Goal: Information Seeking & Learning: Learn about a topic

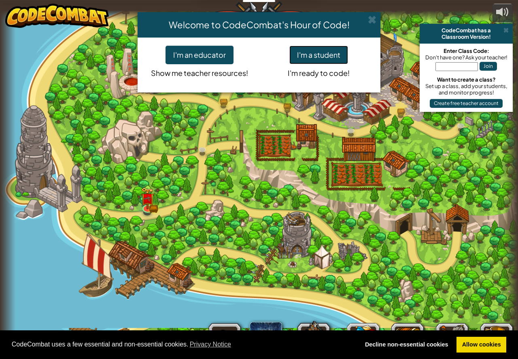
click at [311, 54] on button "I'm a student" at bounding box center [318, 55] width 59 height 19
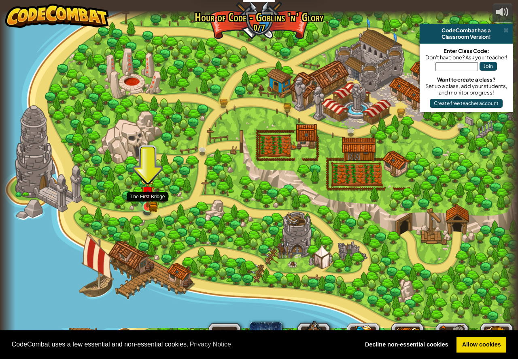
click at [149, 205] on img at bounding box center [147, 193] width 13 height 30
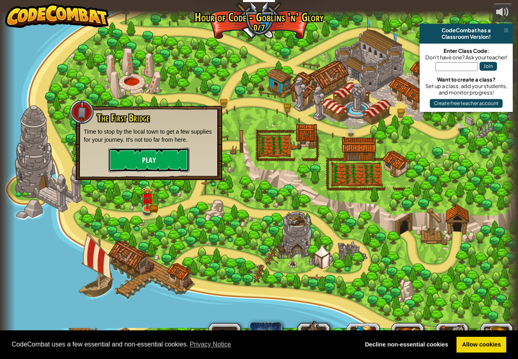
click at [161, 160] on button "Play" at bounding box center [148, 160] width 81 height 24
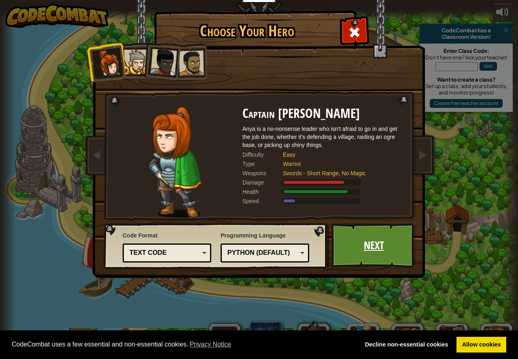
click at [394, 246] on link "Next" at bounding box center [373, 246] width 85 height 44
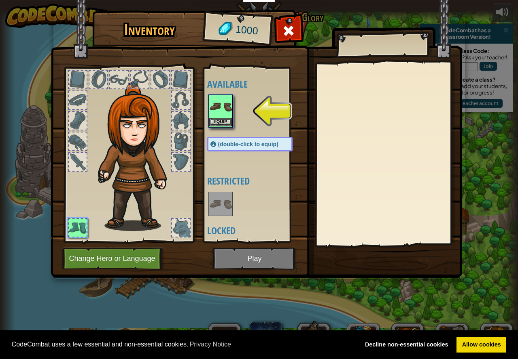
click at [222, 111] on img at bounding box center [220, 106] width 23 height 23
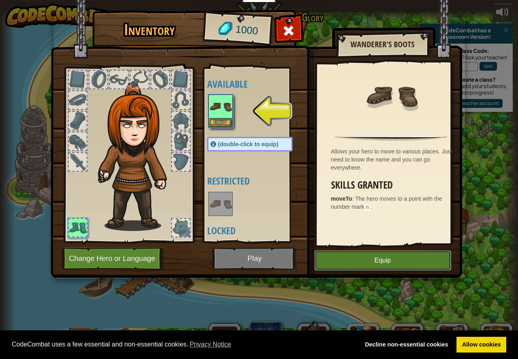
click at [379, 259] on button "Equip" at bounding box center [382, 261] width 137 height 20
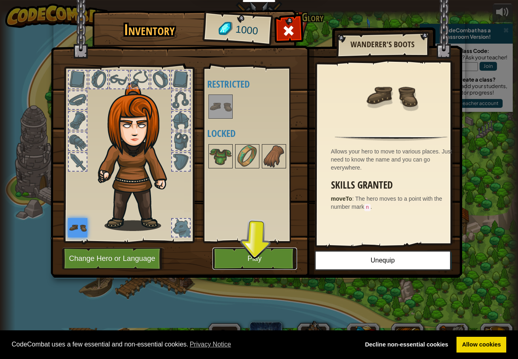
click at [273, 256] on button "Play" at bounding box center [254, 259] width 85 height 22
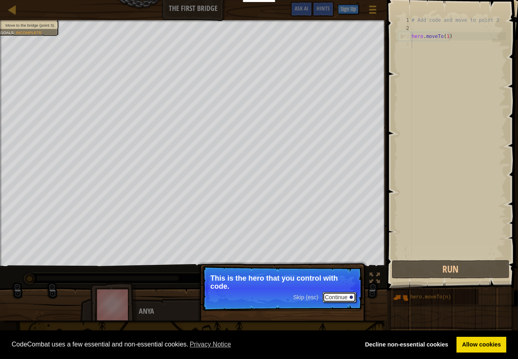
click at [332, 296] on button "Continue" at bounding box center [339, 297] width 34 height 11
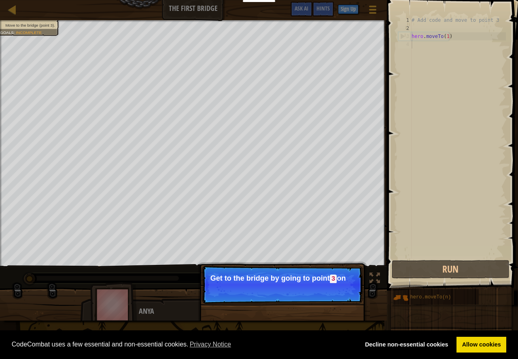
click at [337, 283] on p "Skip (esc) Continue Get to the bridge by going to point 3 on" at bounding box center [282, 285] width 161 height 38
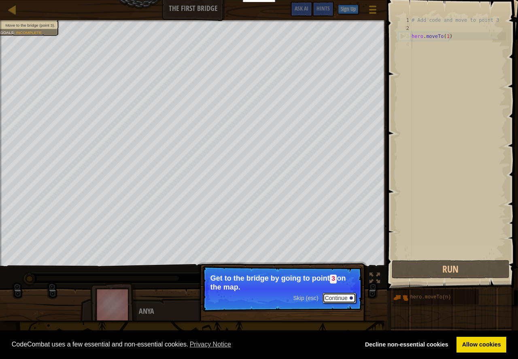
click at [347, 299] on button "Continue" at bounding box center [339, 298] width 34 height 11
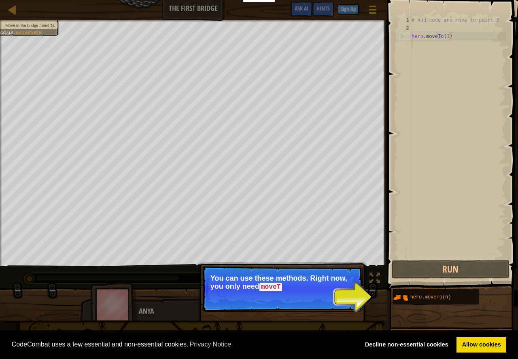
click at [361, 295] on p "Skip (esc) Continue You can use these methods. Right now, you only need moveT" at bounding box center [282, 289] width 161 height 46
click at [332, 296] on button "Continue" at bounding box center [339, 298] width 34 height 11
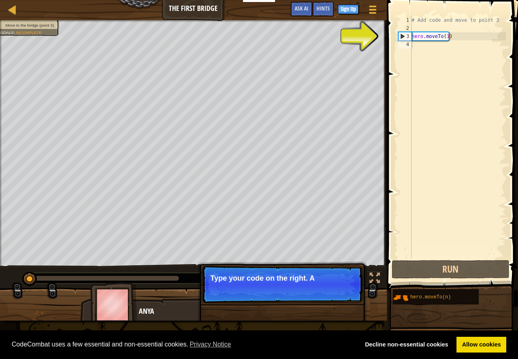
click at [298, 292] on p "Skip (esc) Continue Type your code on the right. A" at bounding box center [282, 284] width 161 height 37
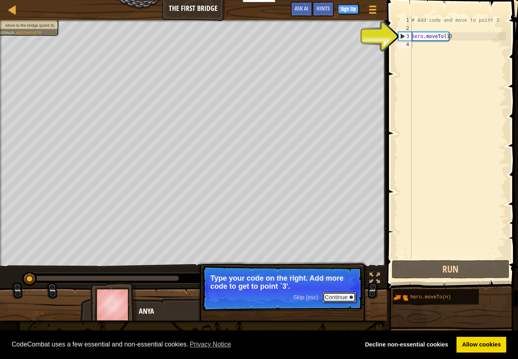
click at [334, 298] on button "Continue" at bounding box center [339, 297] width 34 height 11
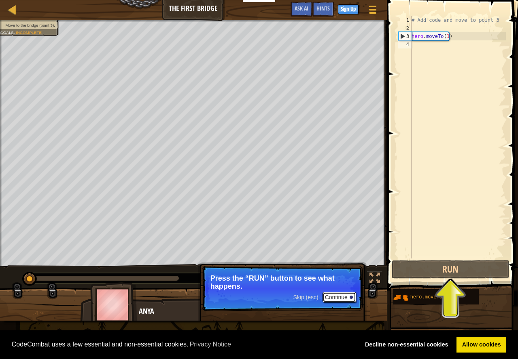
click at [331, 296] on button "Continue" at bounding box center [339, 297] width 34 height 11
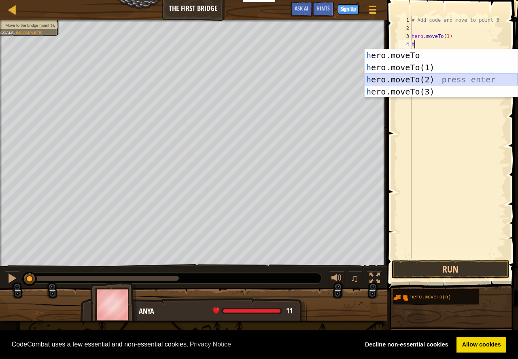
click at [423, 75] on div "h ero.moveTo press enter h ero.moveTo(1) press enter h ero.moveTo(2) press ente…" at bounding box center [440, 85] width 153 height 73
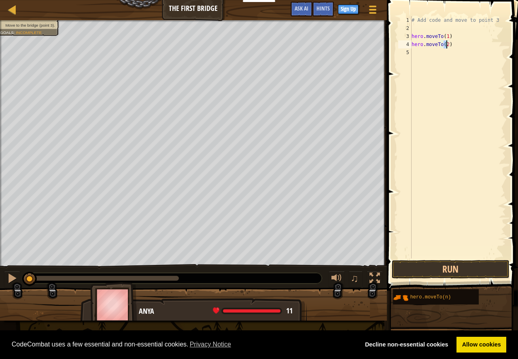
scroll to position [4, 2]
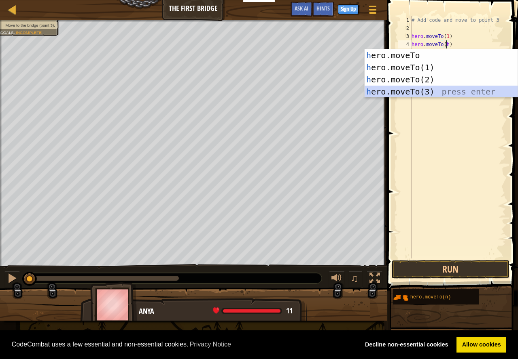
click at [420, 89] on div "h ero.moveTo press enter h ero.moveTo(1) press enter h ero.moveTo(2) press ente…" at bounding box center [440, 85] width 153 height 73
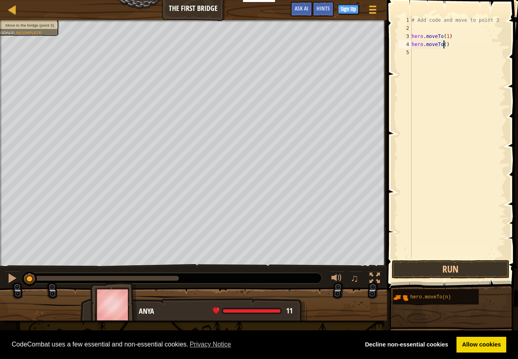
type textarea "hero.moveTo(2)"
click at [433, 56] on div "hero.moveTo( 2 ) press enter" at bounding box center [440, 67] width 153 height 36
click at [433, 56] on div "# Add code and move to point 3 hero . moveTo ( 1 ) hero . moveTo ( 2 )" at bounding box center [458, 145] width 96 height 259
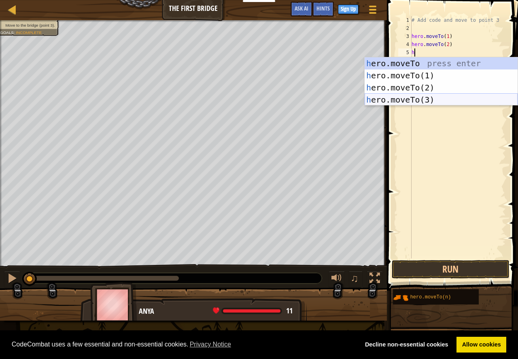
click at [428, 98] on div "h ero.moveTo press enter h ero.moveTo(1) press enter h ero.moveTo(2) press ente…" at bounding box center [440, 93] width 153 height 73
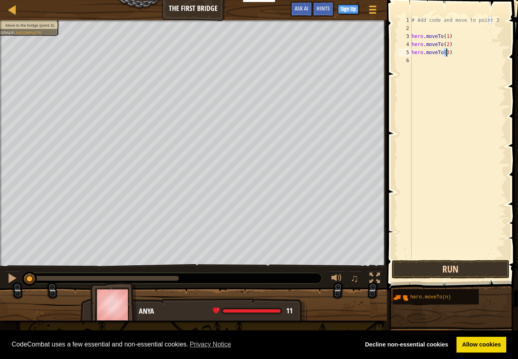
type textarea "hero.moveTo(3)"
click at [422, 265] on button "Run" at bounding box center [450, 269] width 118 height 19
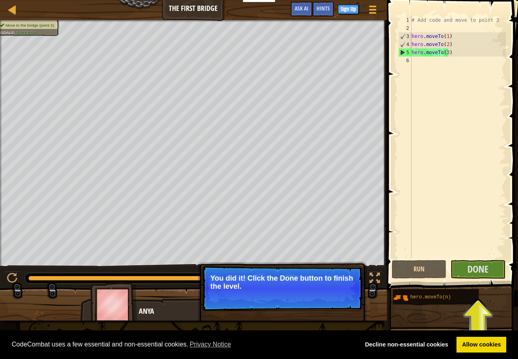
click at [302, 293] on p "You did it! Click the Done button to finish the level." at bounding box center [282, 288] width 161 height 45
click at [469, 269] on span "Done" at bounding box center [477, 269] width 21 height 13
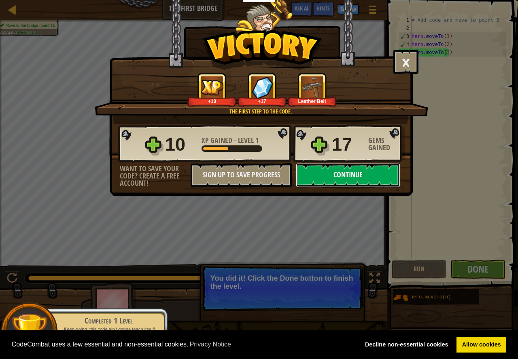
click at [359, 172] on button "Continue" at bounding box center [348, 175] width 104 height 24
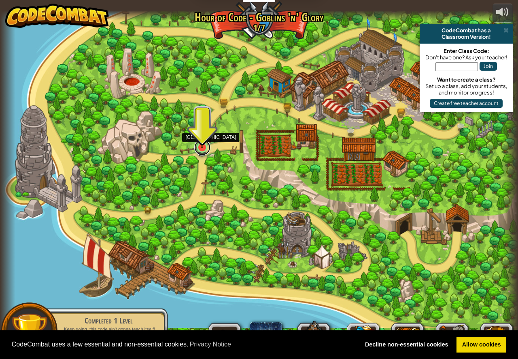
click at [201, 154] on link at bounding box center [202, 147] width 16 height 16
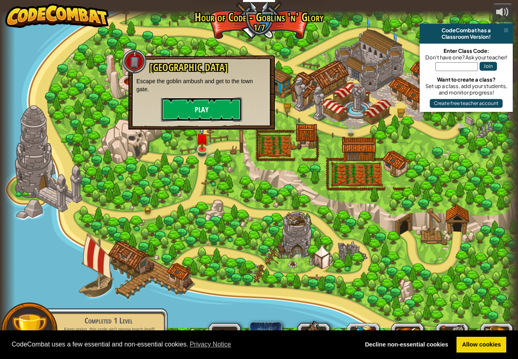
click at [220, 112] on button "Play" at bounding box center [201, 109] width 81 height 24
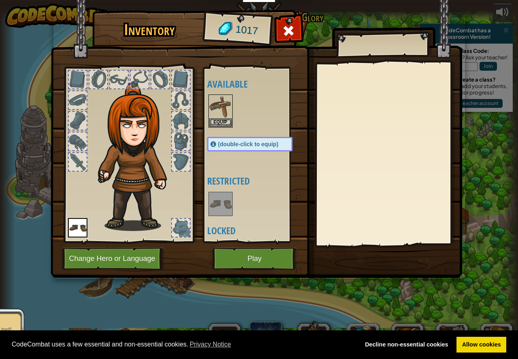
click at [244, 139] on div "(double-click to equip)" at bounding box center [249, 144] width 85 height 15
click at [227, 122] on button "Equip" at bounding box center [220, 122] width 23 height 8
click at [227, 122] on div "Available Equip (double-click to equip) Restricted Locked" at bounding box center [257, 155] width 101 height 169
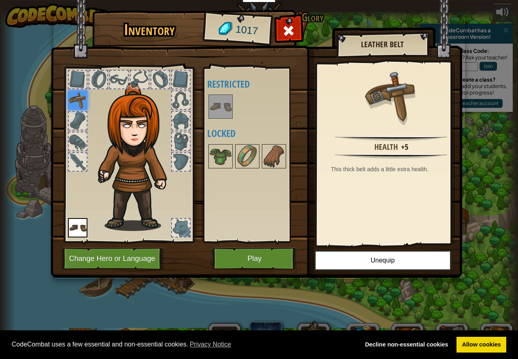
click at [82, 104] on img at bounding box center [77, 100] width 19 height 19
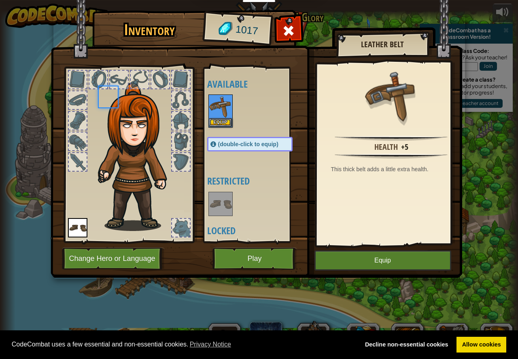
click at [82, 103] on div at bounding box center [78, 100] width 18 height 18
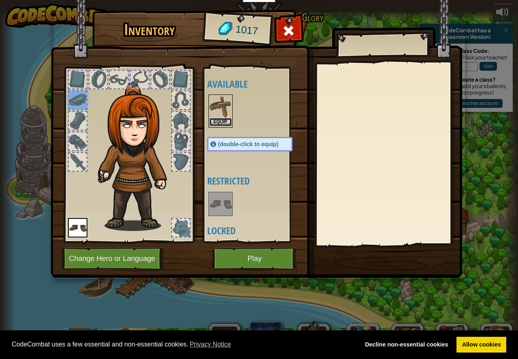
click at [227, 118] on button "Equip" at bounding box center [220, 122] width 23 height 8
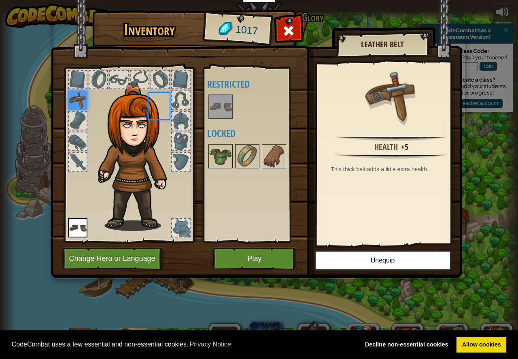
click at [227, 118] on img at bounding box center [220, 106] width 23 height 23
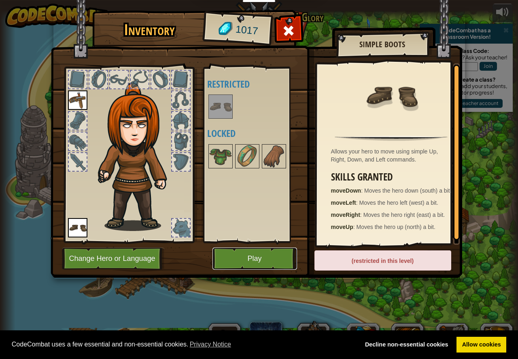
click at [270, 264] on button "Play" at bounding box center [254, 259] width 85 height 22
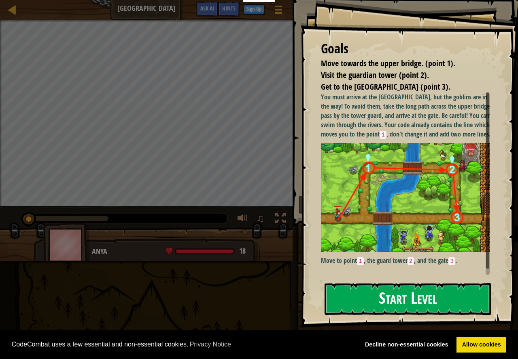
click at [412, 298] on button "Start Level" at bounding box center [407, 299] width 167 height 32
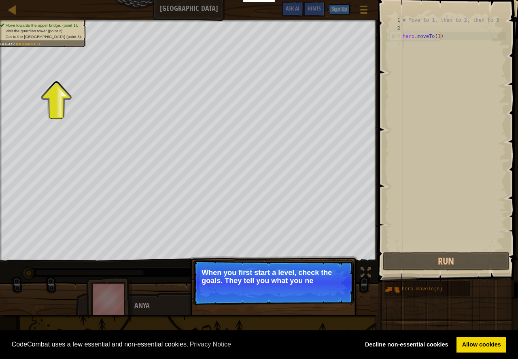
click at [336, 299] on p "Skip (esc) Continue When you first start a level, check the goals. They tell yo…" at bounding box center [273, 282] width 161 height 45
click at [336, 290] on button "Continue" at bounding box center [330, 292] width 34 height 11
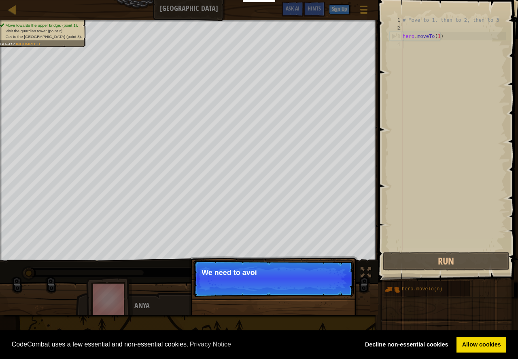
click at [336, 290] on p "Skip (esc) Continue We need to avoi" at bounding box center [273, 278] width 161 height 37
click at [336, 280] on button "Continue" at bounding box center [330, 284] width 34 height 11
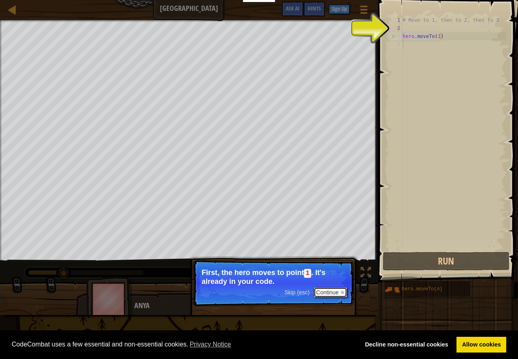
click at [323, 292] on button "Continue" at bounding box center [330, 292] width 34 height 11
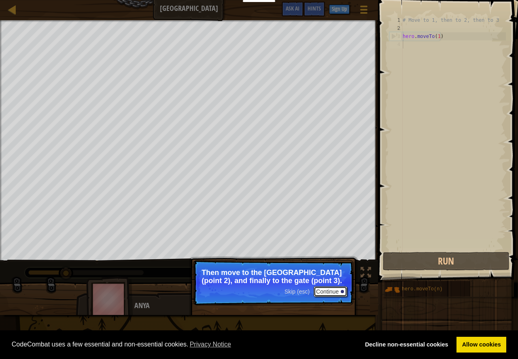
click at [330, 292] on button "Continue" at bounding box center [330, 292] width 34 height 11
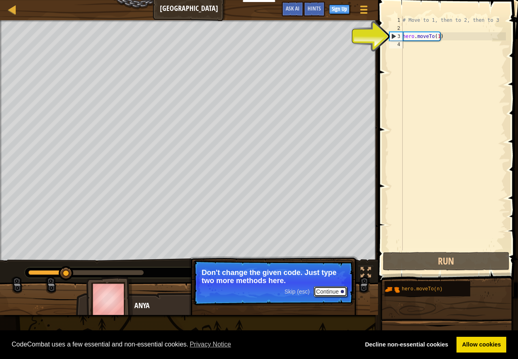
click at [328, 292] on button "Continue" at bounding box center [330, 292] width 34 height 11
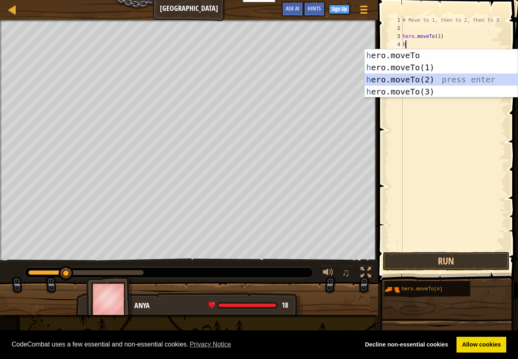
click at [387, 82] on div "h ero.moveTo press enter h ero.moveTo(1) press enter h ero.moveTo(2) press ente…" at bounding box center [440, 85] width 153 height 73
type textarea "hero.moveTo(2)"
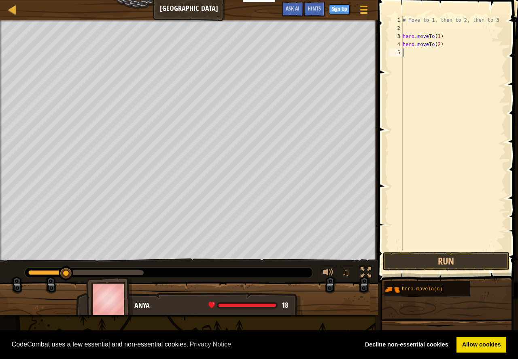
click at [406, 55] on div "# Move to 1, then to 2, then to 3 hero . moveTo ( 1 ) hero . moveTo ( 2 )" at bounding box center [453, 141] width 105 height 251
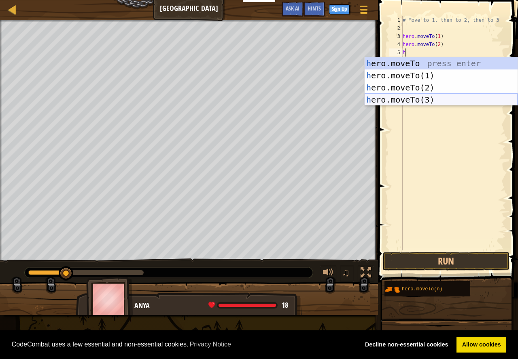
click at [427, 96] on div "h ero.moveTo press enter h ero.moveTo(1) press enter h ero.moveTo(2) press ente…" at bounding box center [440, 93] width 153 height 73
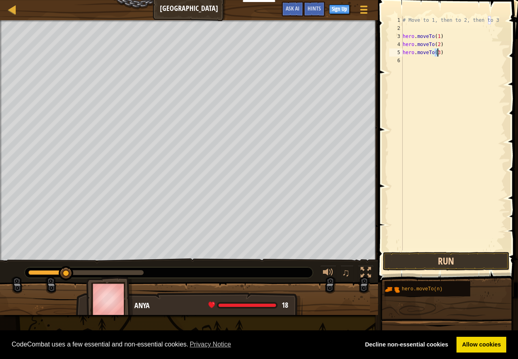
type textarea "hero.moveTo(3)"
click at [426, 264] on button "Run" at bounding box center [445, 261] width 126 height 19
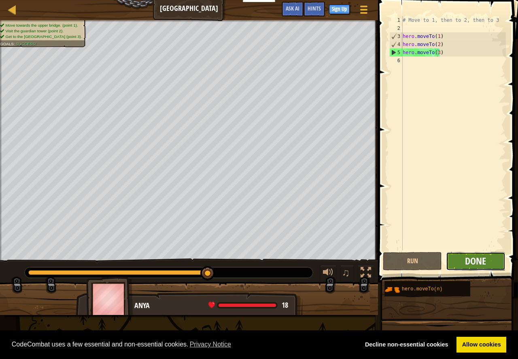
click at [478, 261] on span "Done" at bounding box center [475, 261] width 21 height 13
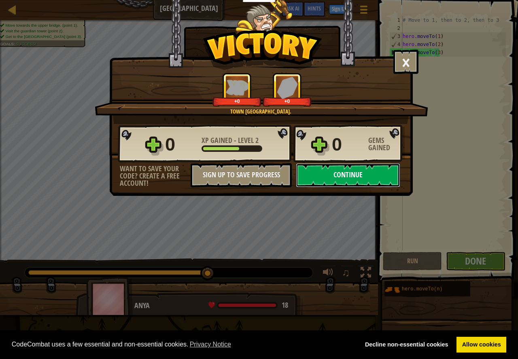
click at [339, 177] on button "Continue" at bounding box center [348, 175] width 104 height 24
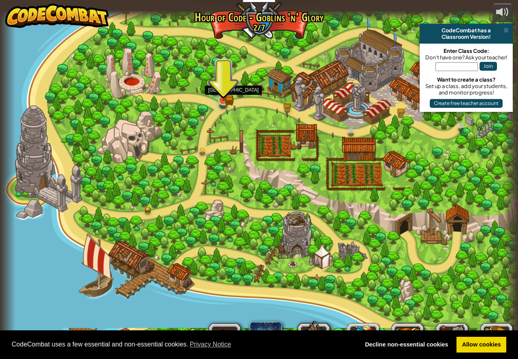
click at [223, 95] on img at bounding box center [223, 87] width 13 height 30
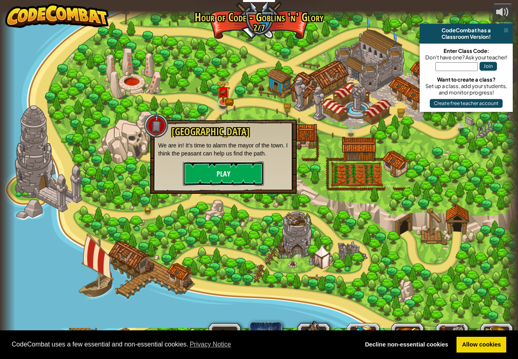
click at [221, 169] on button "Play" at bounding box center [223, 174] width 81 height 24
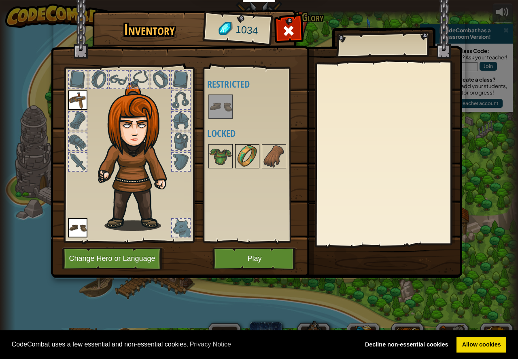
click at [249, 163] on img at bounding box center [247, 156] width 23 height 23
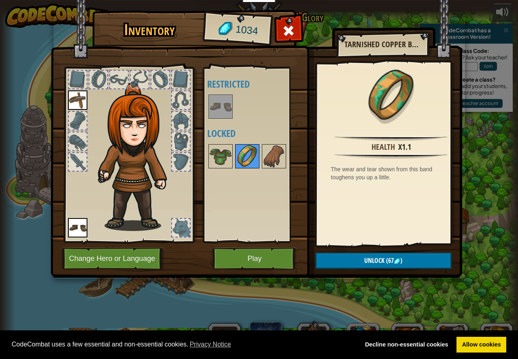
click at [249, 163] on img at bounding box center [247, 156] width 23 height 23
click at [367, 258] on span "Unlock" at bounding box center [374, 260] width 20 height 9
click at [378, 258] on button "Confirm" at bounding box center [383, 261] width 136 height 17
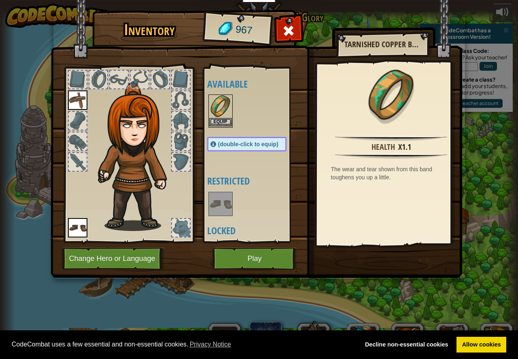
click at [222, 102] on img at bounding box center [220, 106] width 23 height 23
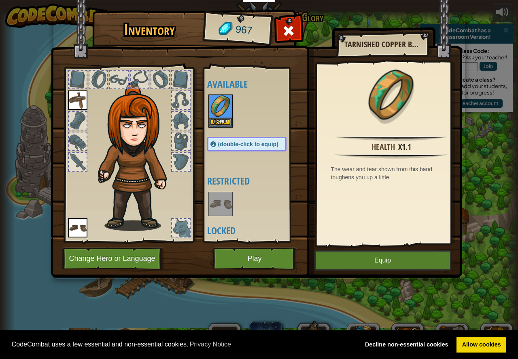
click at [222, 102] on img at bounding box center [220, 106] width 23 height 23
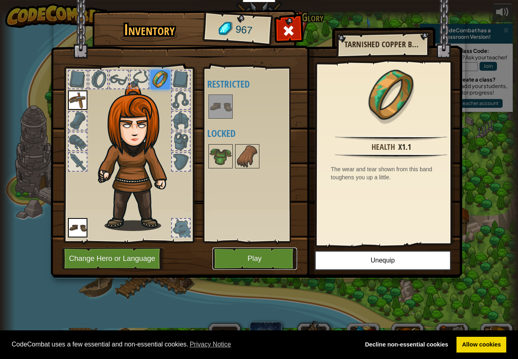
click at [270, 255] on button "Play" at bounding box center [254, 259] width 85 height 22
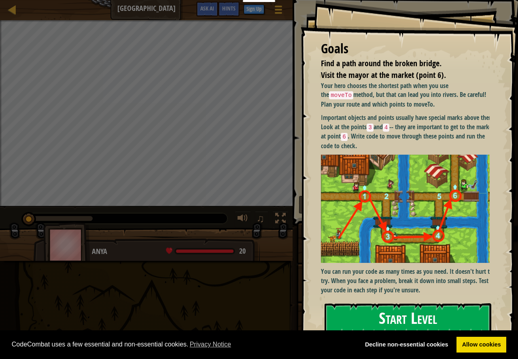
click at [363, 325] on button "Start Level" at bounding box center [407, 320] width 167 height 32
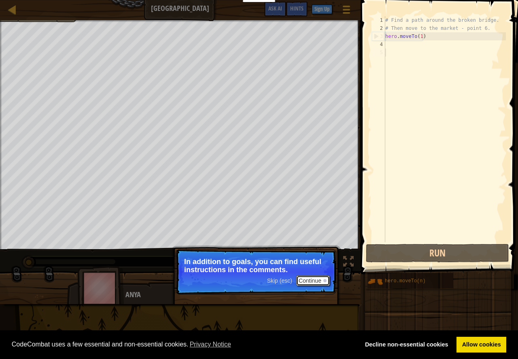
click at [325, 280] on div at bounding box center [324, 280] width 3 height 3
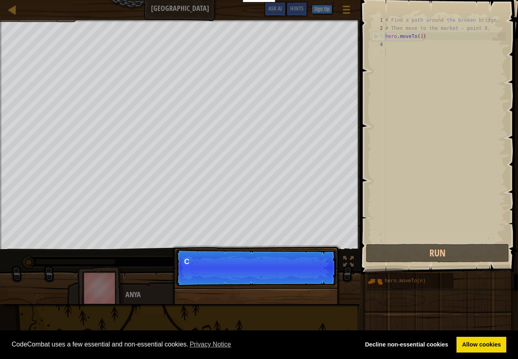
scroll to position [4, 0]
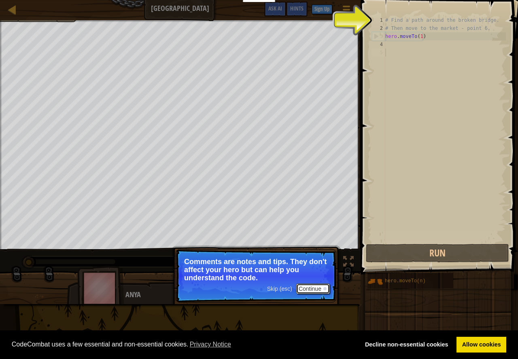
click at [317, 288] on button "Continue" at bounding box center [313, 289] width 34 height 11
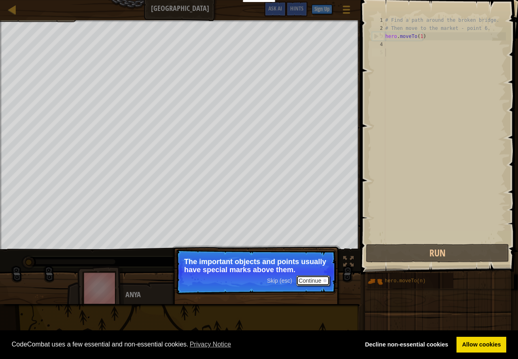
click at [315, 281] on button "Continue" at bounding box center [313, 281] width 34 height 11
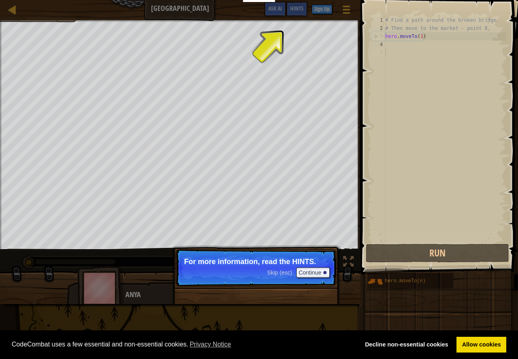
click at [315, 279] on p "Skip (esc) Continue For more information, read the HINTS." at bounding box center [255, 267] width 161 height 37
click at [315, 273] on button "Continue" at bounding box center [313, 273] width 34 height 11
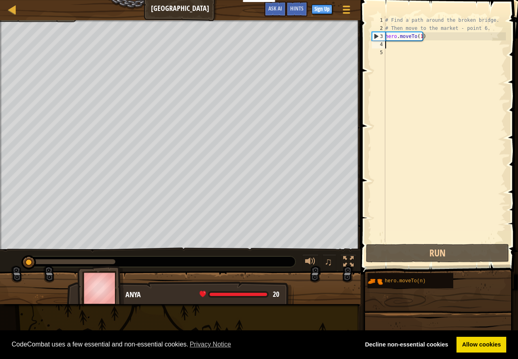
click at [437, 45] on div "# Find a path around the broken bridge. # Then move to the market - point 6. he…" at bounding box center [444, 137] width 122 height 243
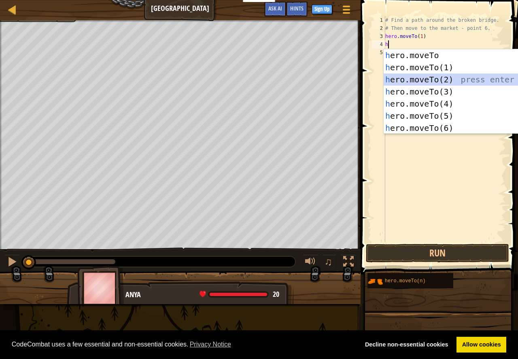
click at [432, 76] on div "h ero.moveTo press enter h ero.moveTo(1) press enter h ero.moveTo(2) press ente…" at bounding box center [459, 103] width 153 height 109
type textarea "hero.moveTo(2)"
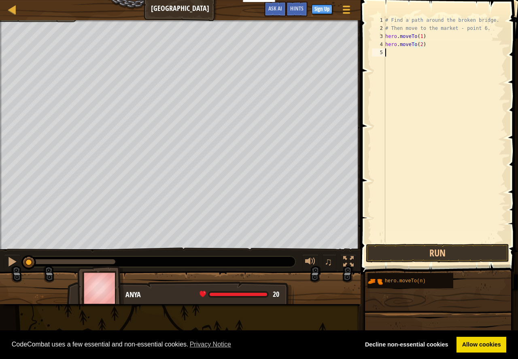
click at [400, 51] on div "# Find a path around the broken bridge. # Then move to the market - point 6. he…" at bounding box center [444, 137] width 122 height 243
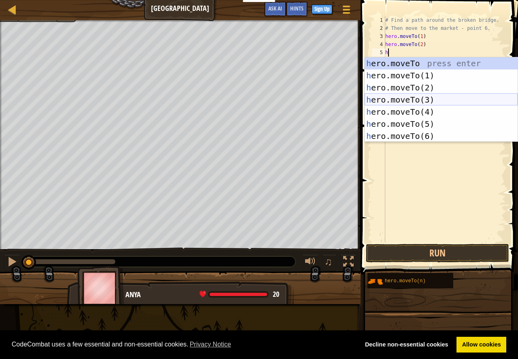
click at [411, 97] on div "h ero.moveTo press enter h ero.moveTo(1) press enter h ero.moveTo(2) press ente…" at bounding box center [440, 111] width 153 height 109
type textarea "hero.moveTo(3)"
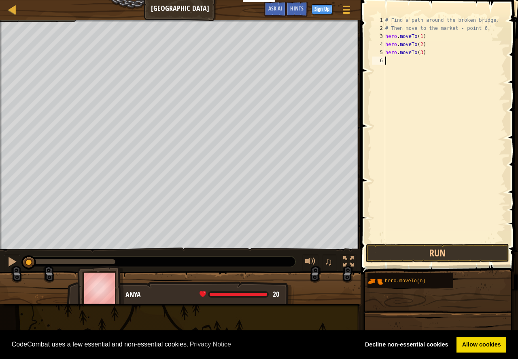
click at [401, 65] on div "# Find a path around the broken bridge. # Then move to the market - point 6. he…" at bounding box center [444, 137] width 122 height 243
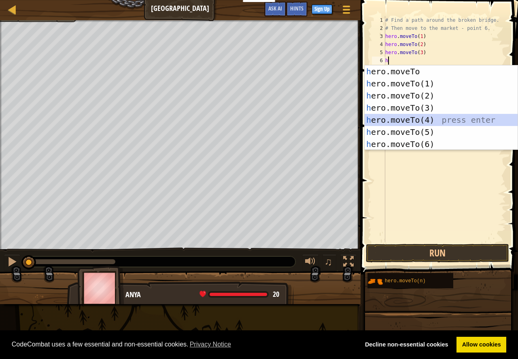
click at [405, 115] on div "h ero.moveTo press enter h ero.moveTo(1) press enter h ero.moveTo(2) press ente…" at bounding box center [440, 120] width 153 height 109
type textarea "hero.moveTo(4)"
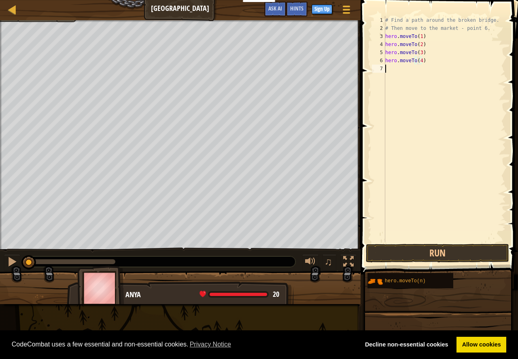
click at [396, 73] on div "# Find a path around the broken bridge. # Then move to the market - point 6. he…" at bounding box center [444, 137] width 122 height 243
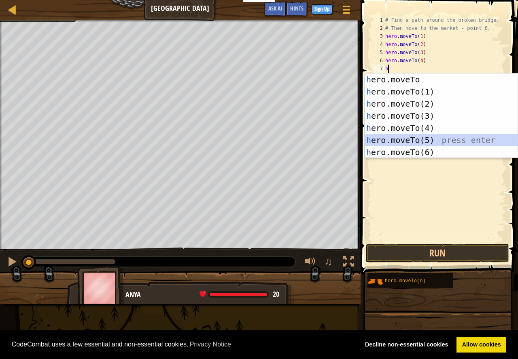
click at [406, 139] on div "h ero.moveTo press enter h ero.moveTo(1) press enter h ero.moveTo(2) press ente…" at bounding box center [440, 128] width 153 height 109
type textarea "hero.moveTo(5)"
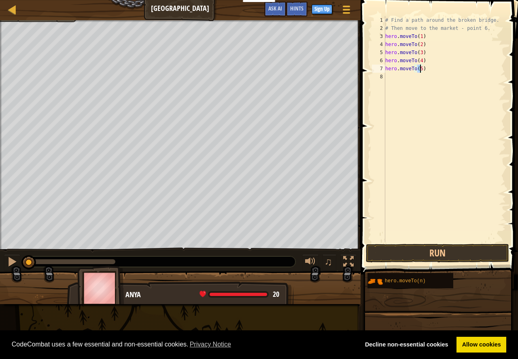
click at [393, 76] on div "# Find a path around the broken bridge. # Then move to the market - point 6. he…" at bounding box center [444, 137] width 122 height 243
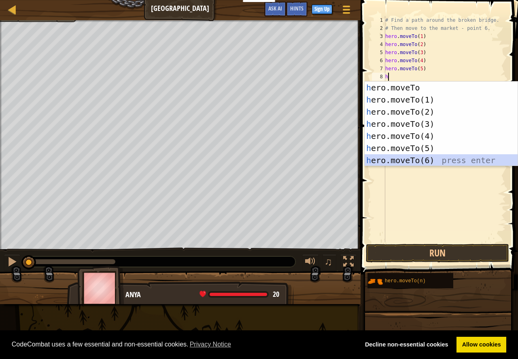
click at [424, 157] on div "h ero.moveTo press enter h ero.moveTo(1) press enter h ero.moveTo(2) press ente…" at bounding box center [440, 136] width 153 height 109
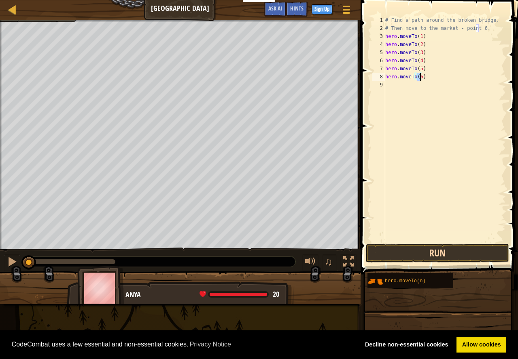
type textarea "hero.moveTo(6)"
click at [452, 249] on button "Run" at bounding box center [437, 253] width 143 height 19
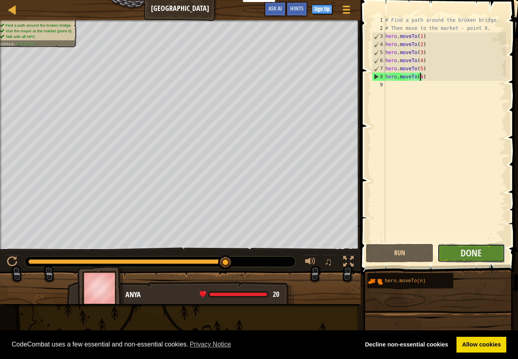
click at [458, 252] on button "Done" at bounding box center [471, 253] width 68 height 19
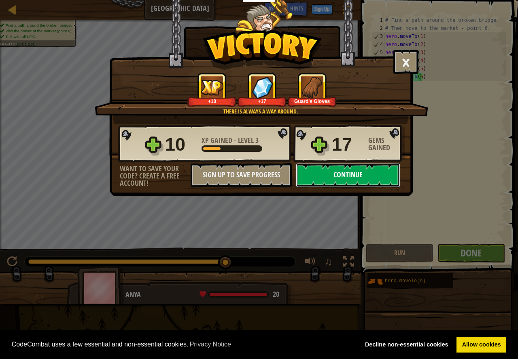
click at [319, 180] on button "Continue" at bounding box center [348, 175] width 104 height 24
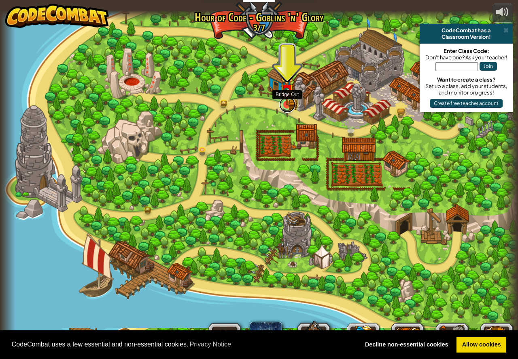
click at [289, 110] on link at bounding box center [287, 105] width 16 height 16
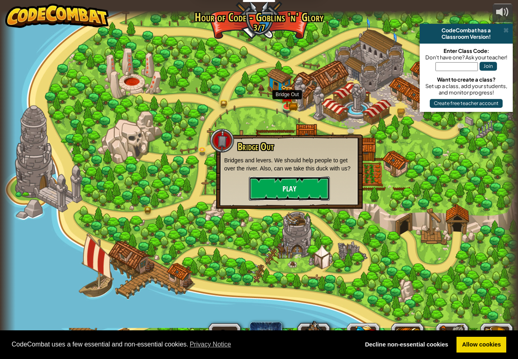
click at [287, 189] on button "Play" at bounding box center [289, 189] width 81 height 24
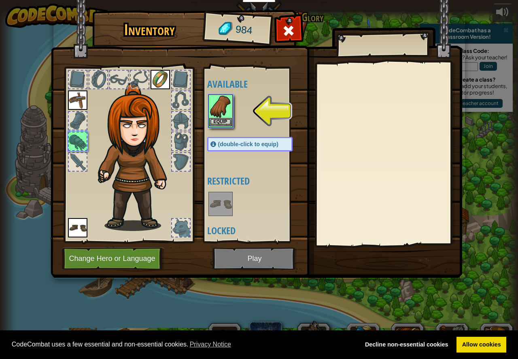
click at [228, 116] on img at bounding box center [220, 106] width 23 height 23
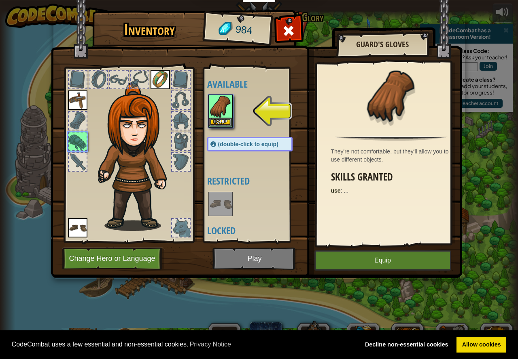
click at [228, 116] on img at bounding box center [220, 106] width 23 height 23
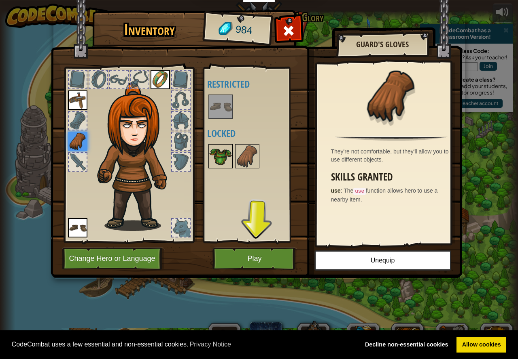
click at [225, 158] on img at bounding box center [220, 156] width 23 height 23
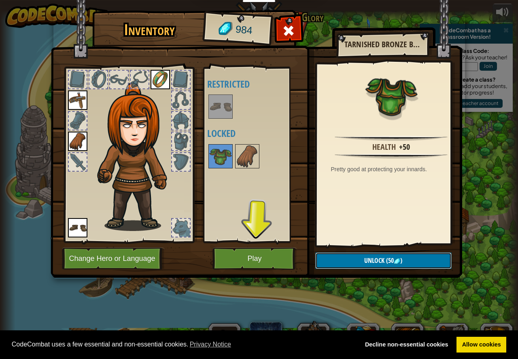
click at [368, 257] on span "Unlock" at bounding box center [374, 260] width 20 height 9
click at [361, 256] on button "Confirm" at bounding box center [383, 261] width 136 height 17
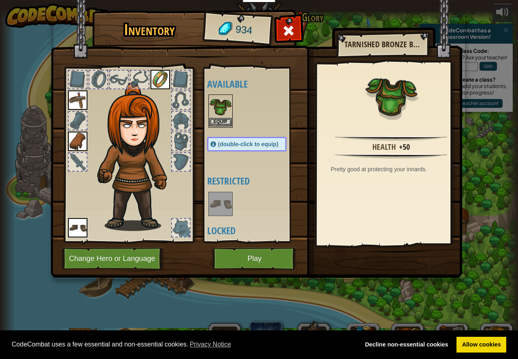
click at [209, 111] on img at bounding box center [220, 106] width 23 height 23
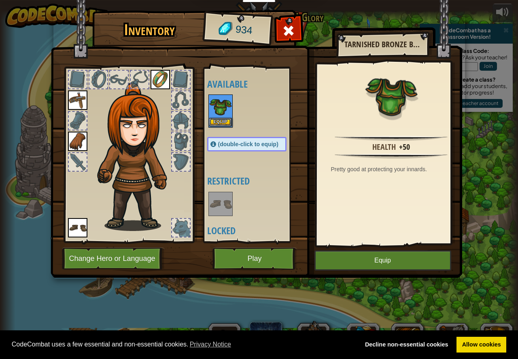
click at [209, 111] on img at bounding box center [220, 106] width 23 height 23
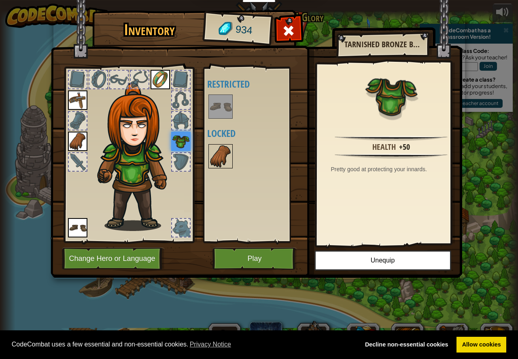
click at [216, 158] on img at bounding box center [220, 156] width 23 height 23
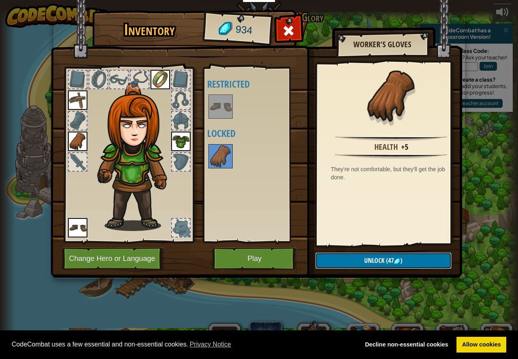
click at [373, 260] on span "Unlock" at bounding box center [374, 260] width 20 height 9
click at [374, 258] on button "Confirm" at bounding box center [383, 261] width 136 height 17
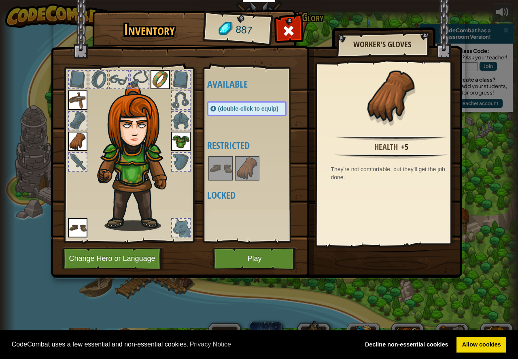
click at [260, 106] on span "(double-click to equip)" at bounding box center [248, 109] width 60 height 6
click at [260, 109] on span "(double-click to equip)" at bounding box center [248, 109] width 60 height 6
click at [255, 260] on button "Play" at bounding box center [254, 259] width 85 height 22
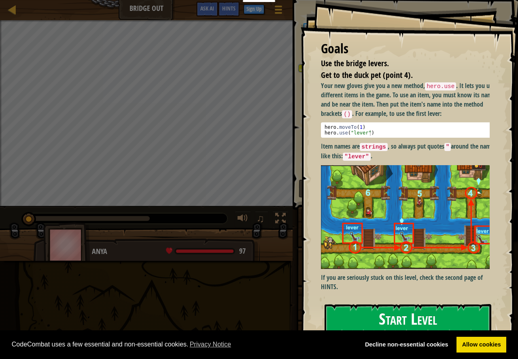
click at [408, 319] on button "Start Level" at bounding box center [407, 320] width 167 height 32
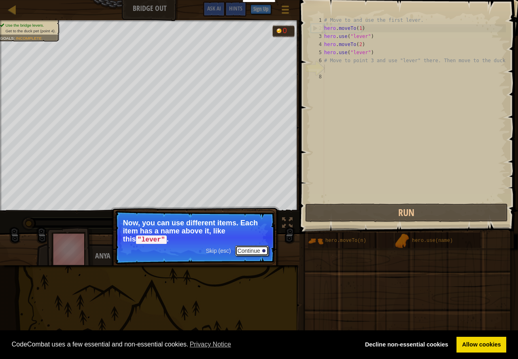
click at [245, 248] on button "Continue" at bounding box center [252, 251] width 34 height 11
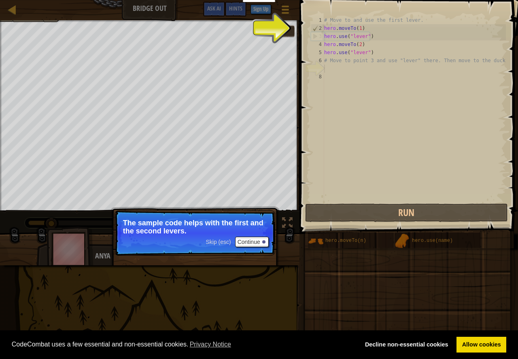
click at [225, 235] on p "The sample code helps with the first and the second levers." at bounding box center [195, 227] width 144 height 16
click at [251, 242] on button "Continue" at bounding box center [252, 242] width 34 height 11
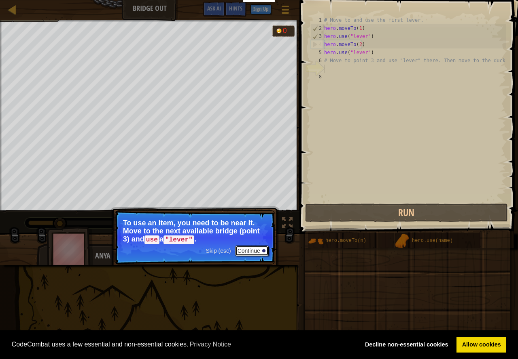
click at [248, 251] on button "Continue" at bounding box center [252, 251] width 34 height 11
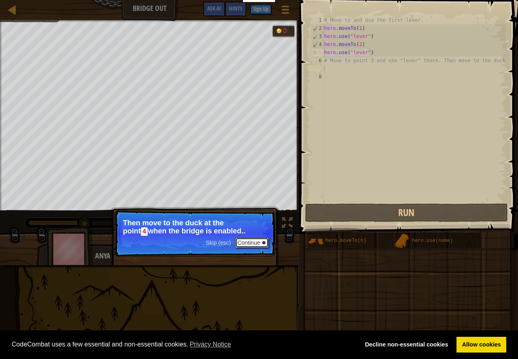
click at [254, 238] on button "Continue" at bounding box center [252, 243] width 34 height 11
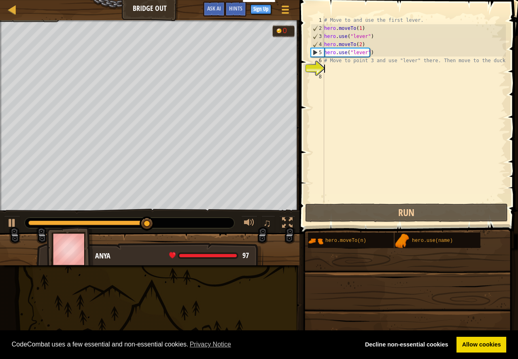
click at [336, 70] on div "# Move to and use the first lever. hero . moveTo ( 1 ) hero . use ( "lever" ) h…" at bounding box center [413, 117] width 183 height 202
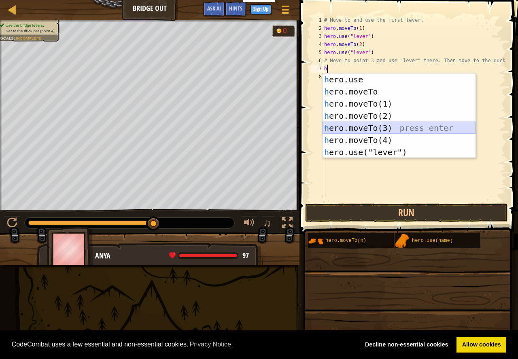
click at [373, 127] on div "h ero.use press enter h ero.moveTo press enter h ero.moveTo(1) press enter h er…" at bounding box center [398, 128] width 153 height 109
type textarea "hero.moveTo(3)"
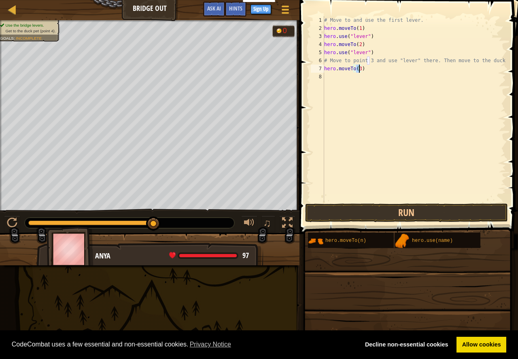
click at [329, 78] on div "# Move to and use the first lever. hero . moveTo ( 1 ) hero . use ( "lever" ) h…" at bounding box center [413, 117] width 183 height 202
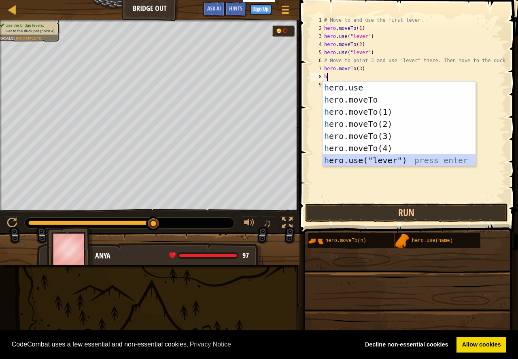
click at [382, 159] on div "h ero.use press enter h ero.moveTo press enter h ero.moveTo(1) press enter h er…" at bounding box center [398, 136] width 153 height 109
type textarea "hero.use("lever")"
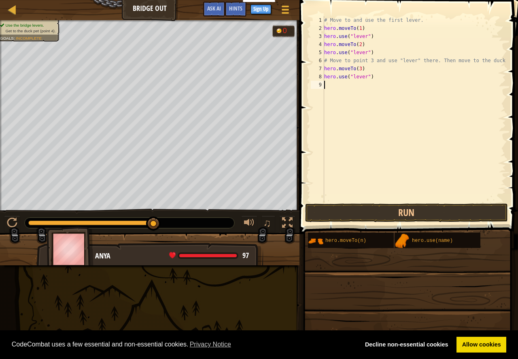
click at [331, 90] on div "# Move to and use the first lever. hero . moveTo ( 1 ) hero . use ( "lever" ) h…" at bounding box center [413, 117] width 183 height 202
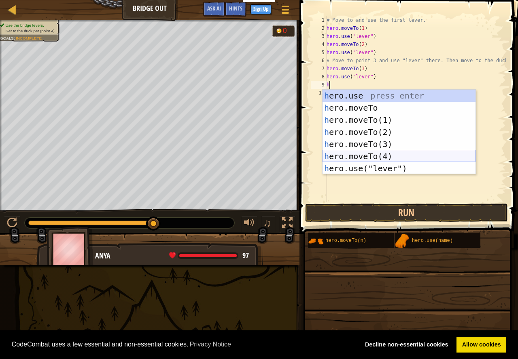
click at [370, 160] on div "h ero.use press enter h ero.moveTo press enter h ero.moveTo(1) press enter h er…" at bounding box center [398, 144] width 153 height 109
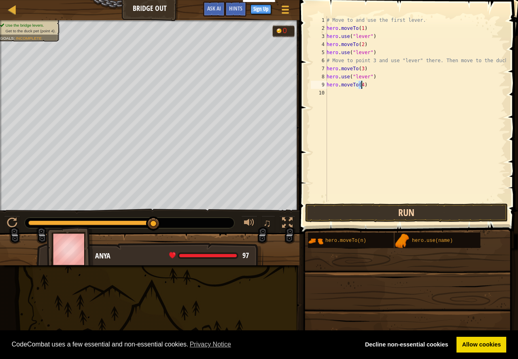
type textarea "hero.moveTo(4)"
click at [415, 211] on button "Run" at bounding box center [406, 213] width 203 height 19
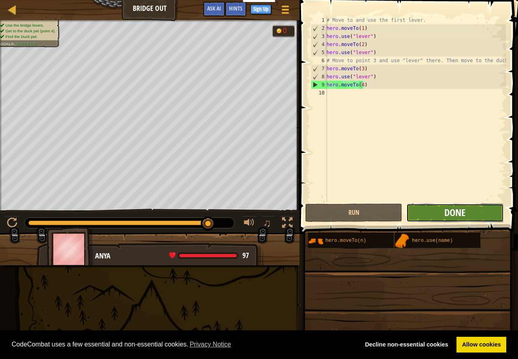
click at [458, 208] on span "Done" at bounding box center [454, 212] width 21 height 13
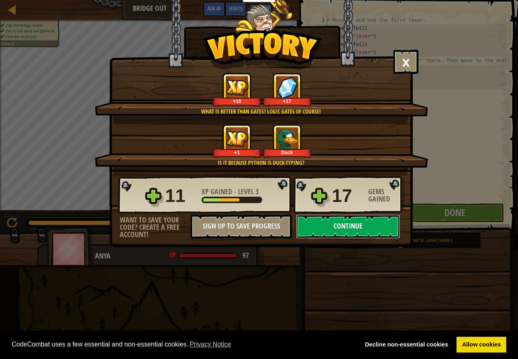
click at [369, 226] on button "Continue" at bounding box center [348, 227] width 104 height 24
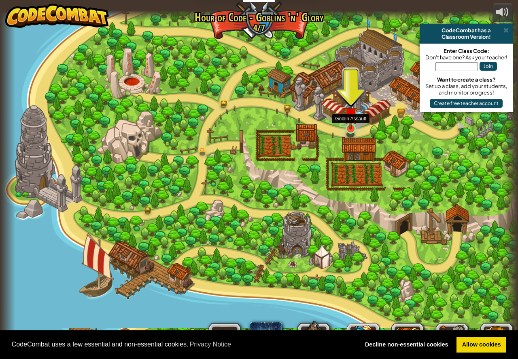
click at [353, 129] on img at bounding box center [350, 114] width 13 height 31
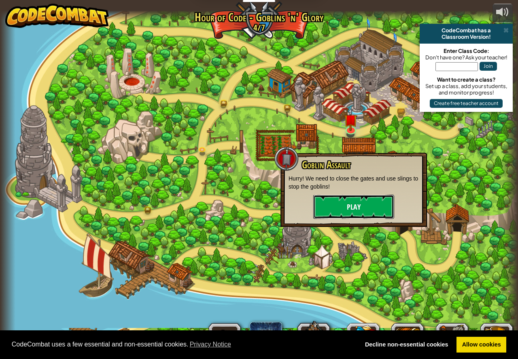
click at [382, 204] on button "Play" at bounding box center [353, 207] width 81 height 24
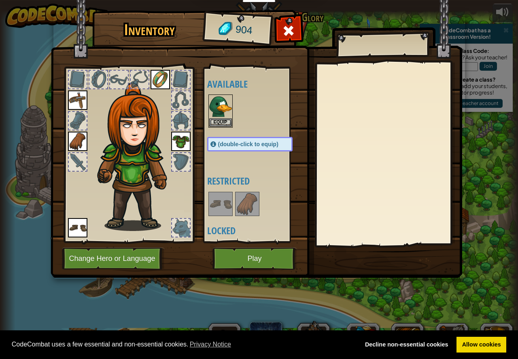
drag, startPoint x: 210, startPoint y: 210, endPoint x: 213, endPoint y: 207, distance: 4.3
click at [212, 209] on img at bounding box center [220, 204] width 23 height 23
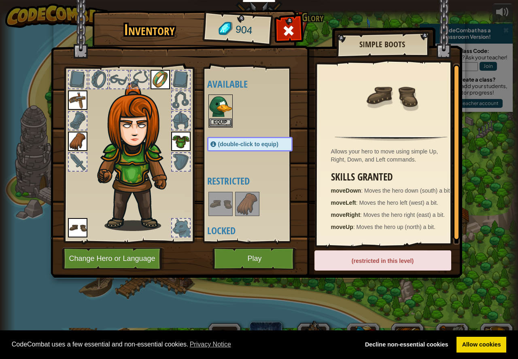
drag, startPoint x: 228, startPoint y: 228, endPoint x: 239, endPoint y: 182, distance: 47.4
click at [239, 182] on div "Available Equip Equip Equip Equip Equip (double-click to equip) Restricted Lock…" at bounding box center [257, 155] width 101 height 169
click at [223, 115] on img at bounding box center [220, 106] width 23 height 23
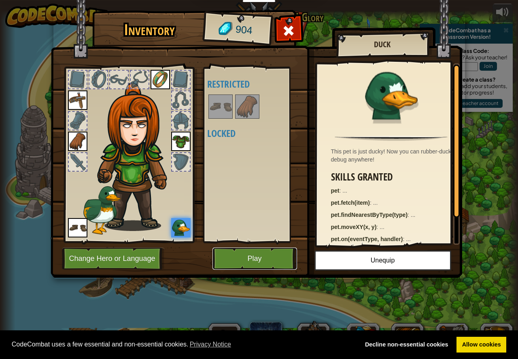
click at [273, 257] on button "Play" at bounding box center [254, 259] width 85 height 22
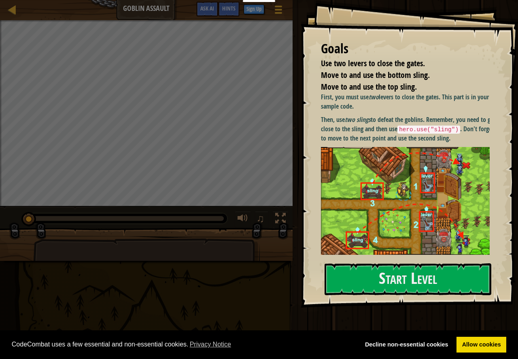
click at [355, 155] on img at bounding box center [408, 201] width 175 height 108
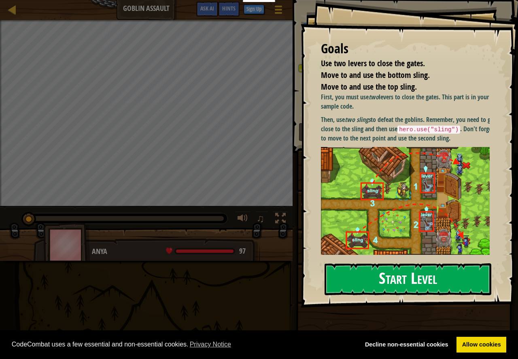
click at [408, 273] on button "Start Level" at bounding box center [407, 280] width 167 height 32
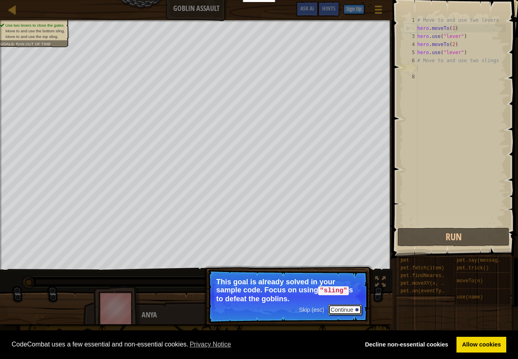
click at [339, 305] on button "Continue" at bounding box center [345, 310] width 34 height 11
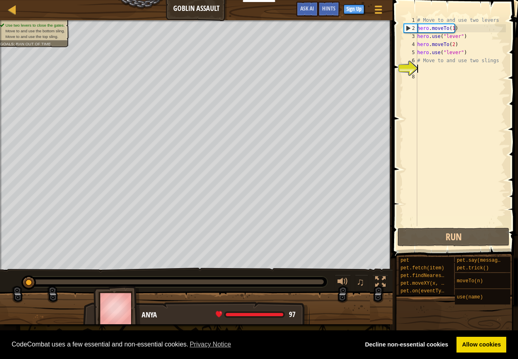
scroll to position [4, 0]
click at [462, 238] on button "Run" at bounding box center [453, 237] width 112 height 19
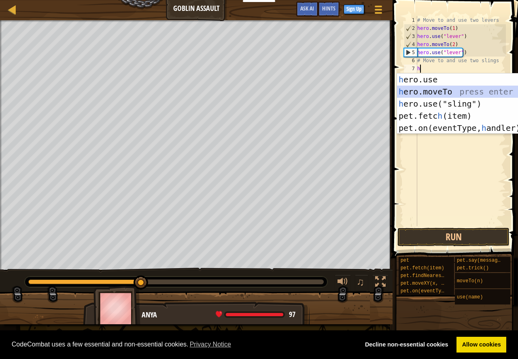
click at [415, 92] on div "h ero.use press enter h ero.moveTo press enter h ero.use("sling") press enter p…" at bounding box center [473, 116] width 153 height 85
type textarea "hero.moveTo(2)"
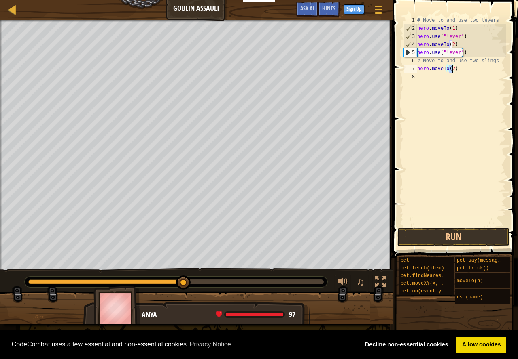
click at [421, 78] on div "# Move to and use two levers hero . moveTo ( 1 ) hero . use ( "lever" ) hero . …" at bounding box center [460, 129] width 90 height 226
click at [465, 69] on div "# Move to and use two levers hero . moveTo ( 1 ) hero . use ( "lever" ) hero . …" at bounding box center [460, 129] width 90 height 226
type textarea "h"
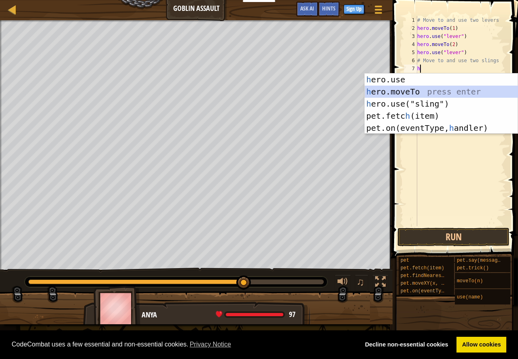
click at [451, 87] on div "h ero.use press enter h ero.moveTo press enter h ero.use("sling") press enter p…" at bounding box center [440, 116] width 153 height 85
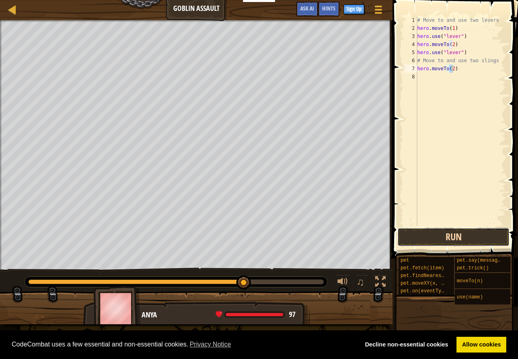
click at [464, 239] on button "Run" at bounding box center [453, 237] width 112 height 19
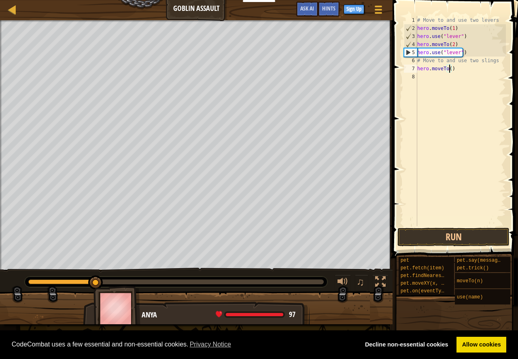
type textarea "hero.moveTo(3)"
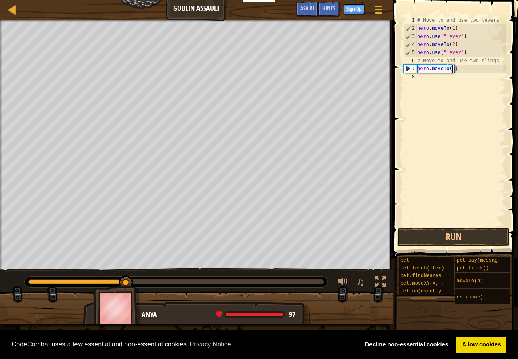
click at [420, 76] on div "# Move to and use two levers hero . moveTo ( 1 ) hero . use ( "lever" ) hero . …" at bounding box center [460, 129] width 90 height 226
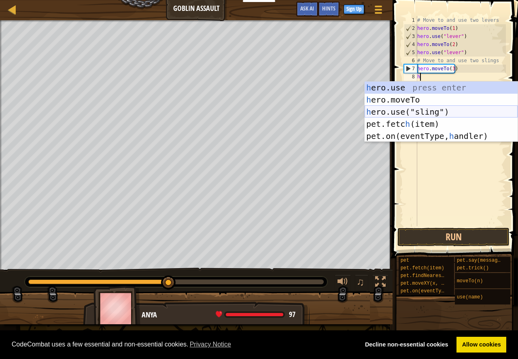
click at [438, 112] on div "h ero.use press enter h ero.moveTo press enter h ero.use("sling") press enter p…" at bounding box center [440, 124] width 153 height 85
type textarea "hero.use("sling")"
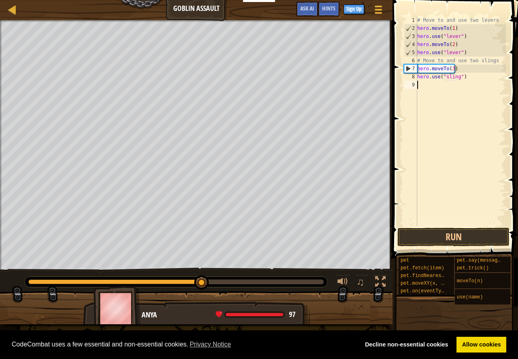
click at [423, 85] on div "# Move to and use two levers hero . moveTo ( 1 ) hero . use ( "lever" ) hero . …" at bounding box center [460, 129] width 90 height 226
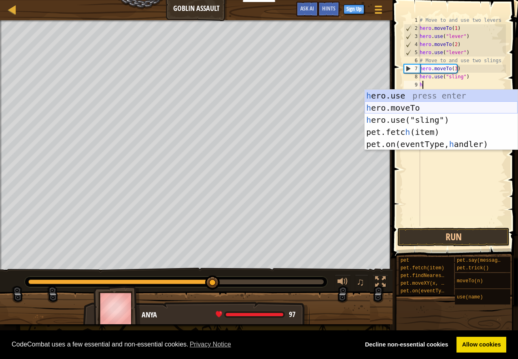
click at [435, 105] on div "h ero.use press enter h ero.moveTo press enter h ero.use("sling") press enter p…" at bounding box center [440, 132] width 153 height 85
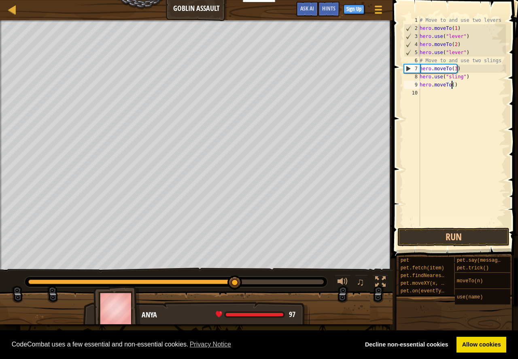
type textarea "hero.moveTo(4)"
click at [426, 98] on div "# Move to and use two levers hero . moveTo ( 1 ) hero . use ( "lever" ) hero . …" at bounding box center [462, 129] width 88 height 226
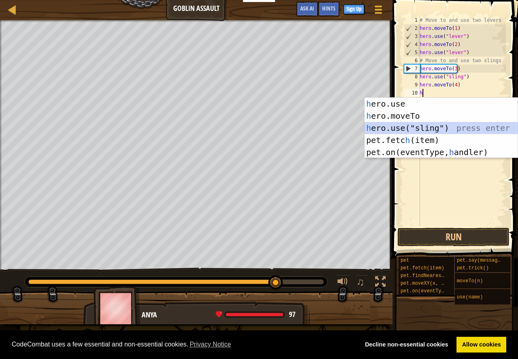
click at [455, 127] on div "h ero.use press enter h ero.moveTo press enter h ero.use("sling") press enter p…" at bounding box center [440, 140] width 153 height 85
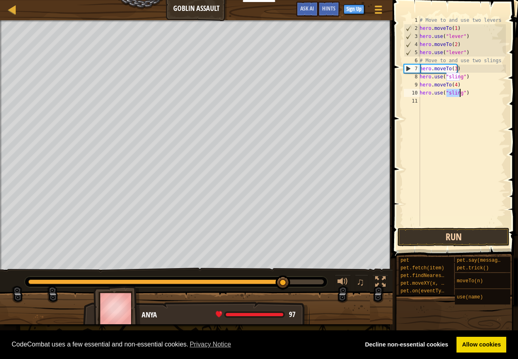
type textarea "hero.use("sling")"
click at [465, 237] on button "Run" at bounding box center [453, 237] width 112 height 19
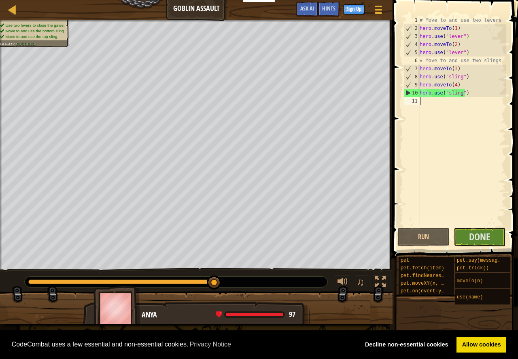
click at [475, 222] on div "# Move to and use two levers hero . moveTo ( 1 ) hero . use ( "lever" ) hero . …" at bounding box center [462, 129] width 88 height 226
click at [484, 241] on span "Done" at bounding box center [479, 236] width 21 height 13
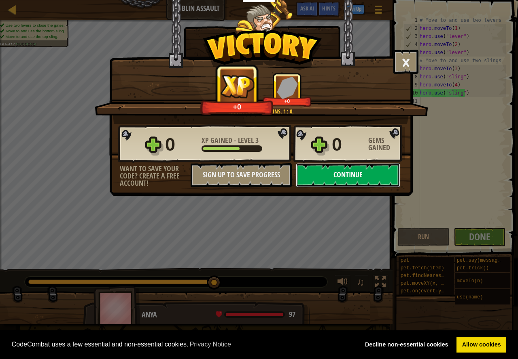
click at [351, 176] on button "Continue" at bounding box center [348, 175] width 104 height 24
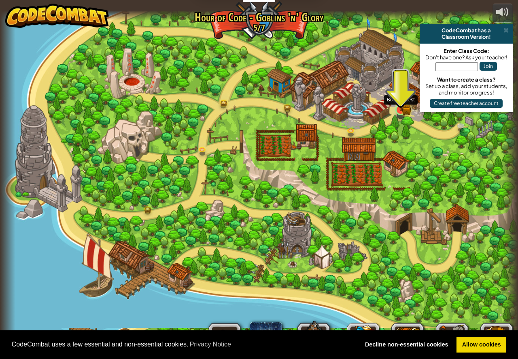
click at [398, 110] on img at bounding box center [400, 96] width 13 height 30
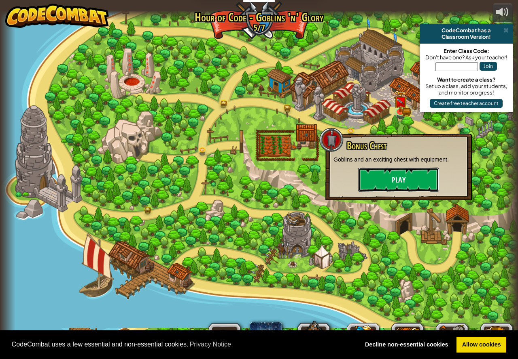
click at [425, 181] on button "Play" at bounding box center [398, 180] width 81 height 24
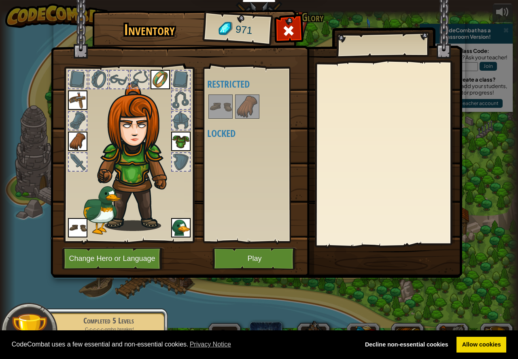
click at [222, 134] on h4 "Locked" at bounding box center [257, 133] width 101 height 11
click at [223, 110] on img at bounding box center [220, 106] width 23 height 23
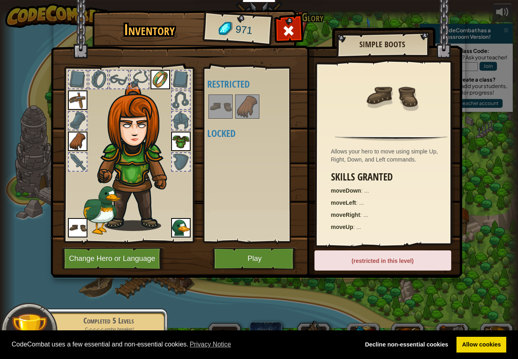
click at [223, 110] on img at bounding box center [220, 106] width 23 height 23
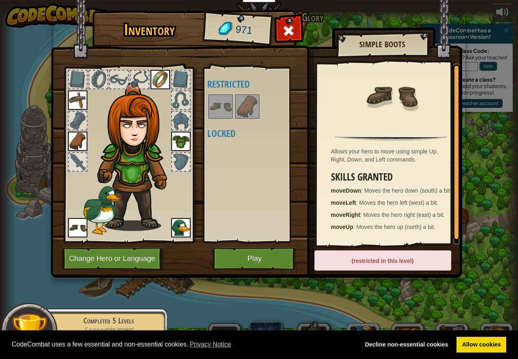
click at [232, 106] on div at bounding box center [257, 106] width 101 height 27
click at [234, 106] on div at bounding box center [257, 106] width 101 height 27
click at [245, 108] on img at bounding box center [247, 106] width 23 height 23
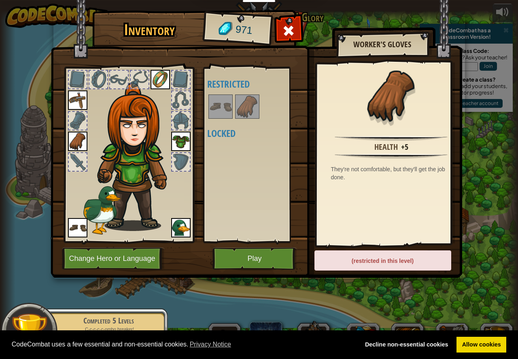
click at [245, 108] on img at bounding box center [247, 106] width 23 height 23
click at [225, 153] on div "Available Equip Equip Equip Equip Equip (double-click to equip) Restricted Lock…" at bounding box center [257, 155] width 101 height 169
click at [252, 250] on button "Play" at bounding box center [254, 259] width 85 height 22
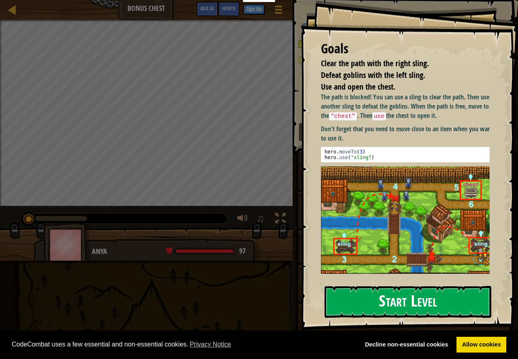
click at [382, 311] on button "Start Level" at bounding box center [407, 302] width 167 height 32
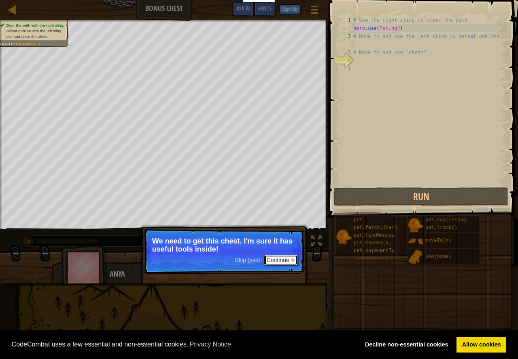
click at [272, 261] on button "Continue" at bounding box center [281, 260] width 34 height 11
click at [288, 258] on button "Continue" at bounding box center [281, 260] width 34 height 11
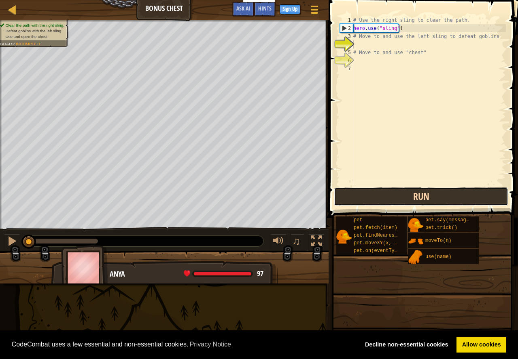
click at [386, 197] on button "Run" at bounding box center [421, 197] width 174 height 19
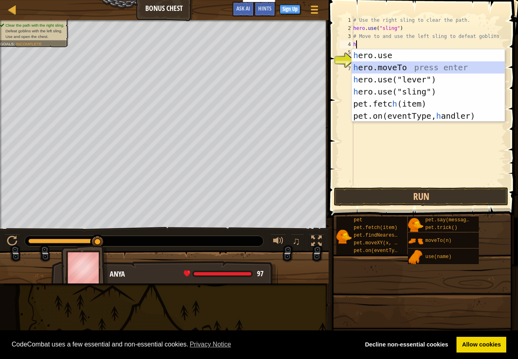
click at [363, 68] on div "h ero.use press enter h ero.moveTo press enter h ero.use("lever") press enter h…" at bounding box center [427, 97] width 153 height 97
type textarea "hero.moveTo(2)"
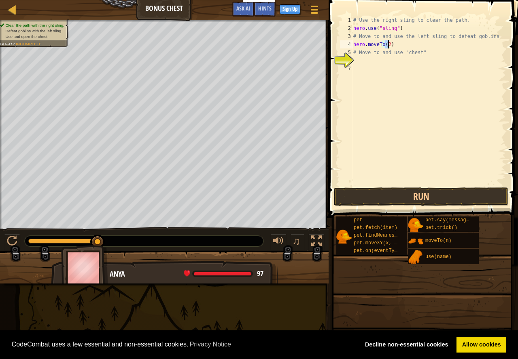
click at [361, 61] on div "# Use the right sling to clear the path. hero . use ( "sling" ) # Move to and u…" at bounding box center [428, 109] width 154 height 186
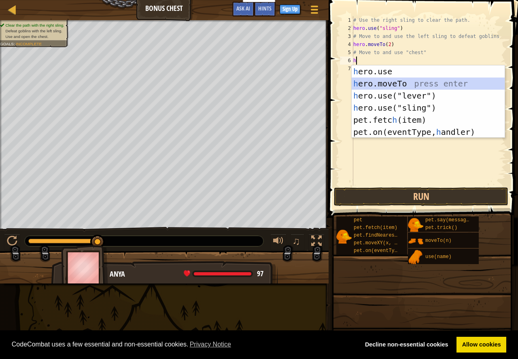
click at [387, 84] on div "h ero.use press enter h ero.moveTo press enter h ero.use("lever") press enter h…" at bounding box center [427, 114] width 153 height 97
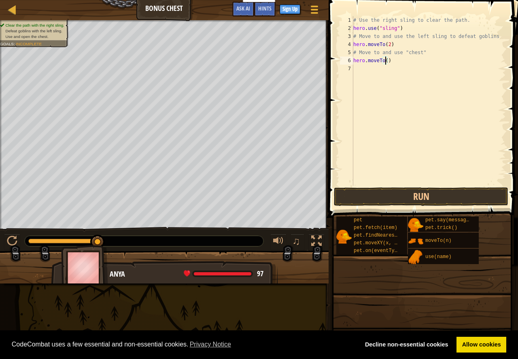
type textarea "hero.moveTo(3)"
click at [355, 70] on div "# Use the right sling to clear the path. hero . use ( "sling" ) # Move to and u…" at bounding box center [428, 109] width 154 height 186
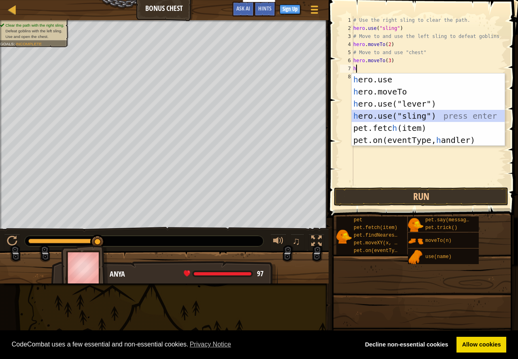
click at [373, 115] on div "h ero.use press enter h ero.moveTo press enter h ero.use("lever") press enter h…" at bounding box center [427, 122] width 153 height 97
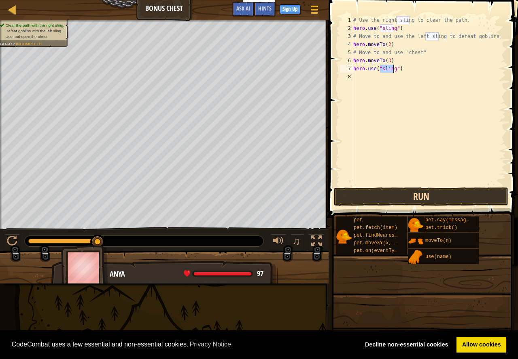
type textarea "hero.use("sling")"
click at [406, 193] on button "Run" at bounding box center [421, 197] width 174 height 19
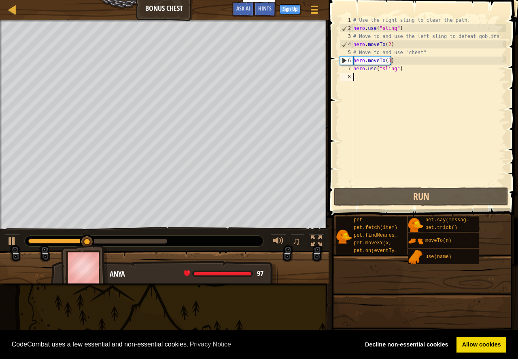
click at [359, 75] on div "# Use the right sling to clear the path. hero . use ( "sling" ) # Move to and u…" at bounding box center [428, 109] width 154 height 186
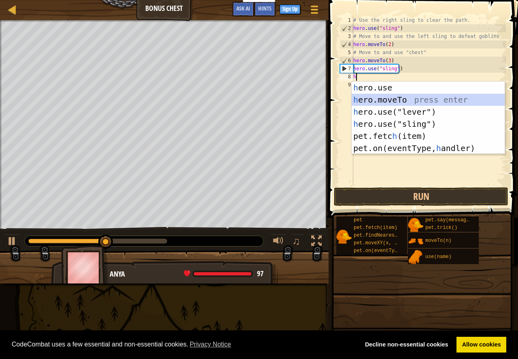
click at [384, 99] on div "h ero.use press enter h ero.moveTo press enter h ero.use("lever") press enter h…" at bounding box center [427, 130] width 153 height 97
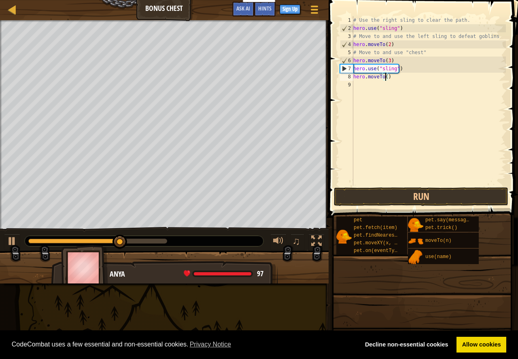
scroll to position [4, 2]
type textarea "hero.moveTo(4)"
click at [407, 195] on button "Run" at bounding box center [421, 197] width 174 height 19
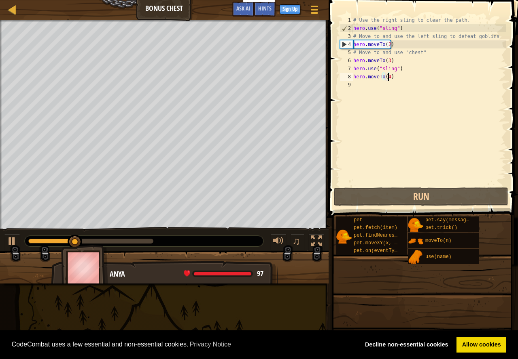
click at [368, 85] on div "# Use the right sling to clear the path. hero . use ( "sling" ) # Move to and u…" at bounding box center [428, 109] width 154 height 186
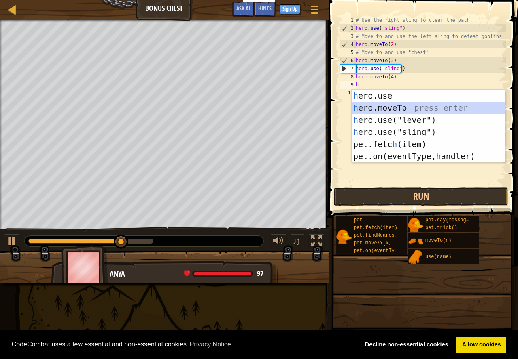
click at [390, 104] on div "h ero.use press enter h ero.moveTo press enter h ero.use("lever") press enter h…" at bounding box center [427, 138] width 153 height 97
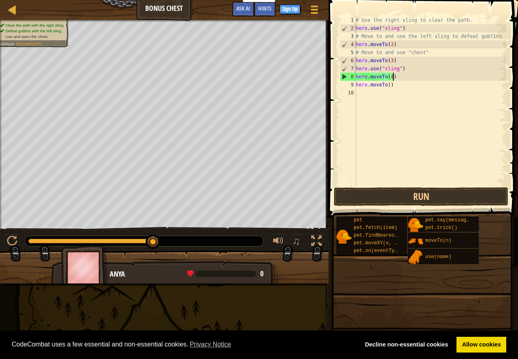
click at [427, 76] on div "# Use the right sling to clear the path. hero . use ( "sling" ) # Move to and u…" at bounding box center [430, 109] width 152 height 186
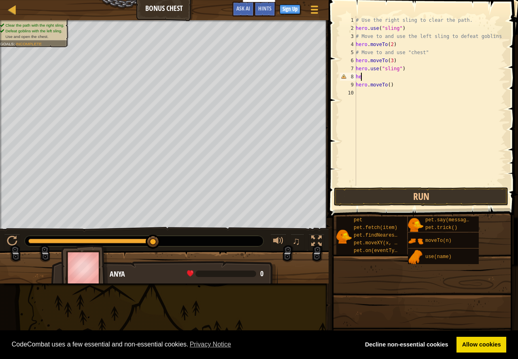
type textarea "h"
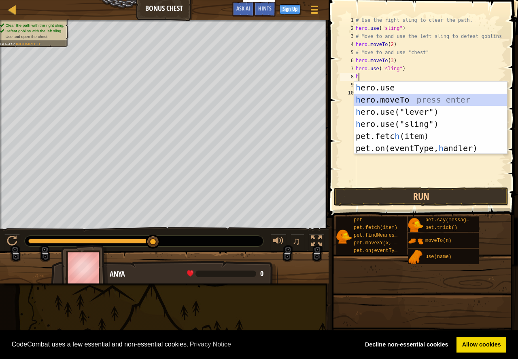
click at [424, 94] on div "h ero.use press enter h ero.moveTo press enter h ero.use("lever") press enter h…" at bounding box center [430, 130] width 153 height 97
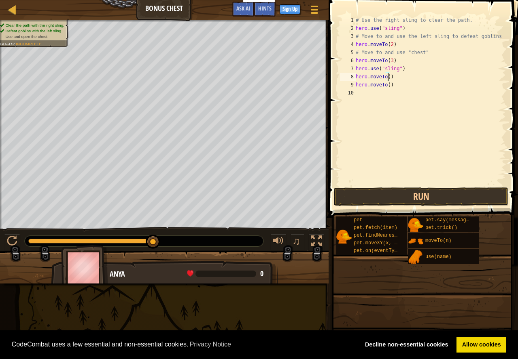
scroll to position [4, 2]
click at [387, 87] on div "# Use the right sling to clear the path. hero . use ( "sling" ) # Move to and u…" at bounding box center [430, 109] width 152 height 186
type textarea "hero.moveTo(4)"
click at [379, 99] on div "# Use the right sling to clear the path. hero . use ( "sling" ) # Move to and u…" at bounding box center [430, 109] width 152 height 186
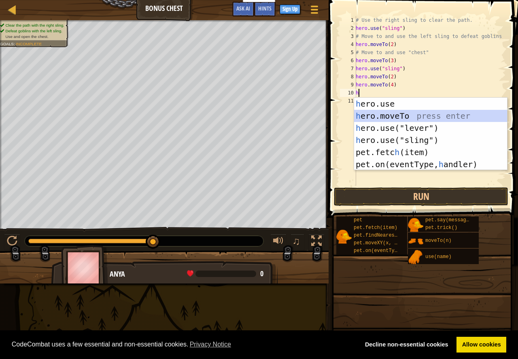
click at [405, 117] on div "h ero.use press enter h ero.moveTo press enter h ero.use("lever") press enter h…" at bounding box center [430, 146] width 153 height 97
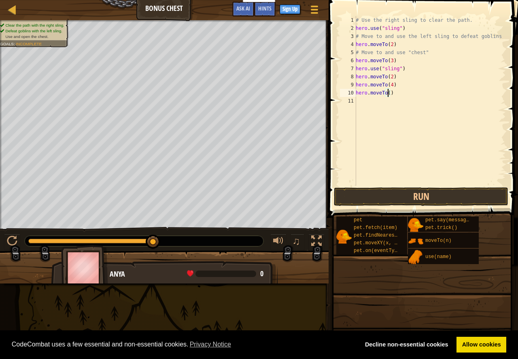
type textarea "hero.moveTo(5)"
click at [387, 109] on div "# Use the right sling to clear the path. hero . use ( "sling" ) # Move to and u…" at bounding box center [430, 109] width 152 height 186
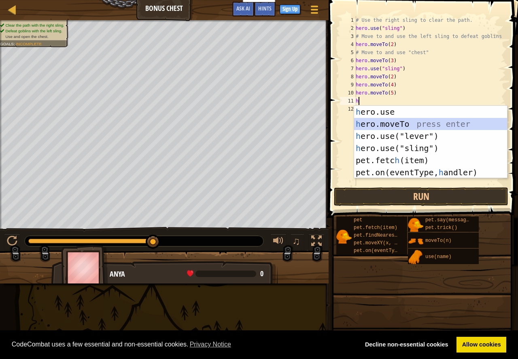
click at [400, 122] on div "h ero.use press enter h ero.moveTo press enter h ero.use("lever") press enter h…" at bounding box center [430, 154] width 153 height 97
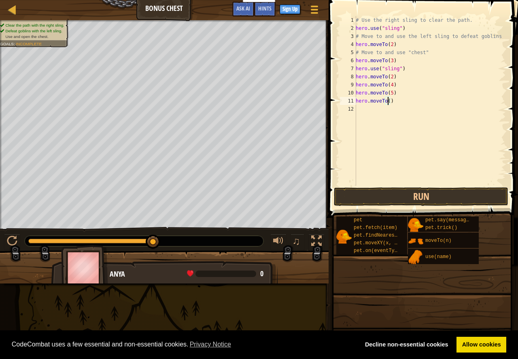
scroll to position [4, 2]
type textarea "hero.moveTo(6)"
click at [427, 197] on button "Run" at bounding box center [421, 197] width 174 height 19
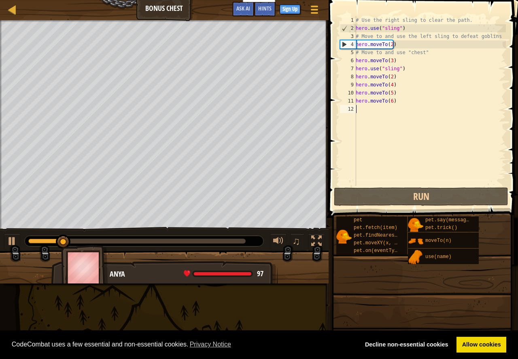
click at [359, 110] on div "# Use the right sling to clear the path. hero . use ( "sling" ) # Move to and u…" at bounding box center [430, 109] width 152 height 186
click at [363, 110] on div "# Use the right sling to clear the path. hero . use ( "sling" ) # Move to and u…" at bounding box center [430, 109] width 152 height 186
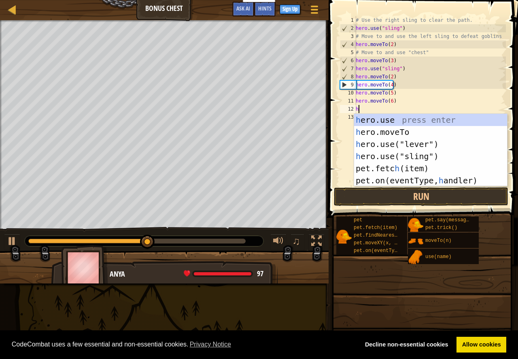
type textarea "h"
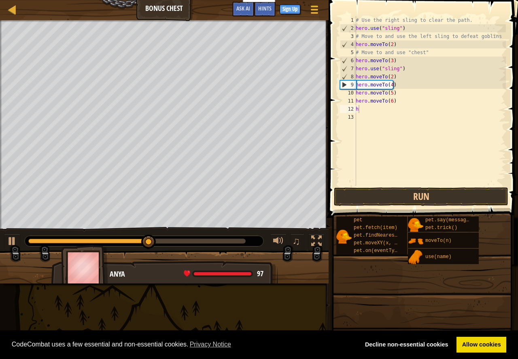
click at [336, 143] on span at bounding box center [424, 98] width 196 height 242
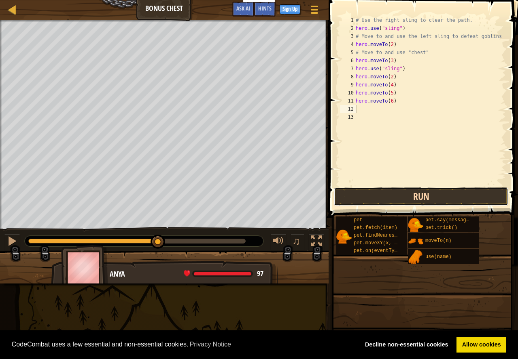
click at [367, 199] on button "Run" at bounding box center [421, 197] width 174 height 19
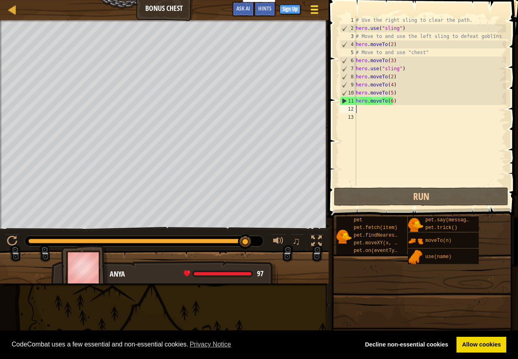
click at [313, 9] on span at bounding box center [314, 10] width 8 height 2
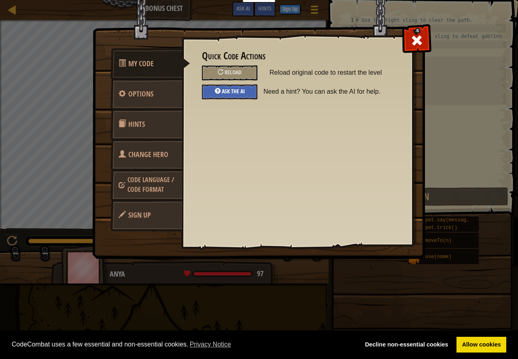
click at [221, 91] on span at bounding box center [220, 91] width 1 height 8
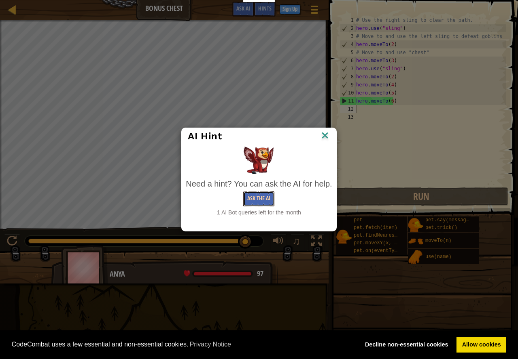
click at [257, 197] on button "Ask the AI" at bounding box center [258, 199] width 31 height 15
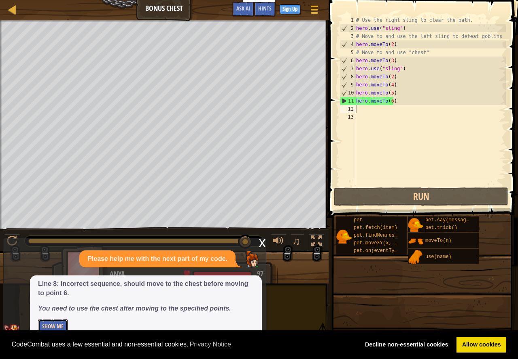
click at [50, 325] on button "Show Me" at bounding box center [53, 327] width 30 height 15
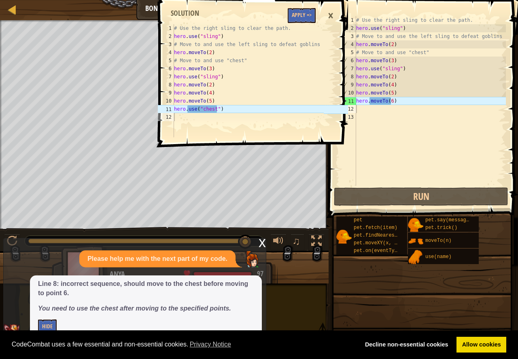
type textarea "hero.use("chest")"
click at [229, 112] on div "# Use the right sling to clear the path. hero . use ( "sling" ) # Move to and u…" at bounding box center [247, 88] width 151 height 129
click at [404, 99] on div "# Use the right sling to clear the path. hero . use ( "sling" ) # Move to and u…" at bounding box center [429, 109] width 151 height 186
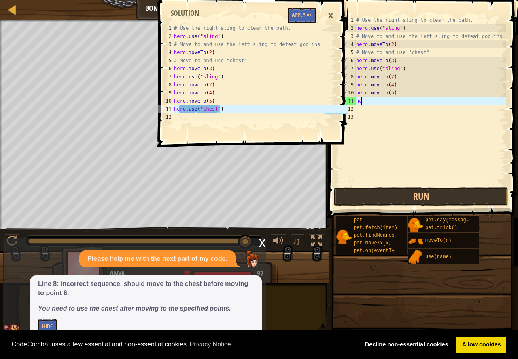
type textarea "h"
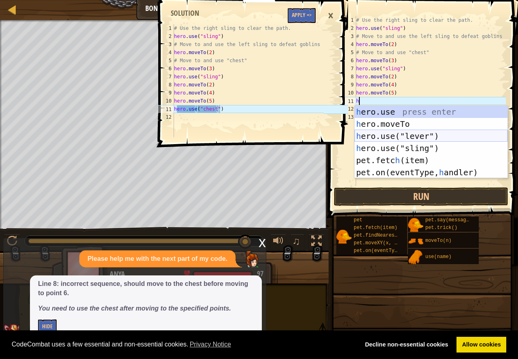
click at [419, 134] on div "h ero.use press enter h ero.moveTo press enter h ero.use("lever") press enter h…" at bounding box center [430, 154] width 153 height 97
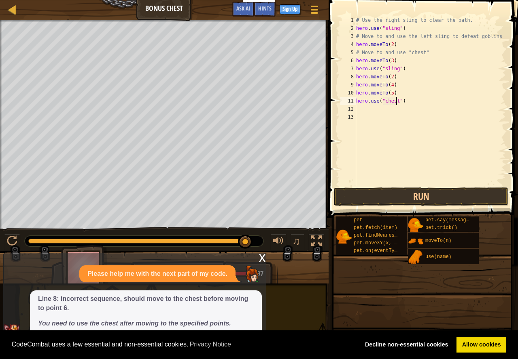
scroll to position [4, 3]
type textarea "hero.use("chest")"
click at [408, 191] on button "Run" at bounding box center [421, 197] width 174 height 19
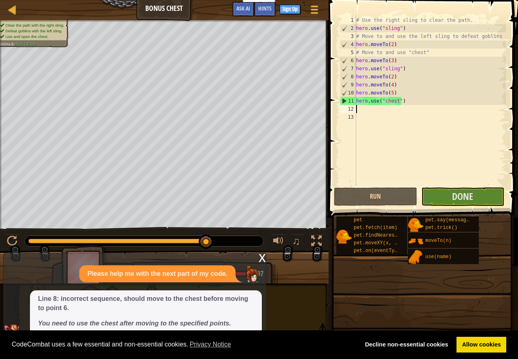
click at [359, 110] on div "# Use the right sling to clear the path. hero . use ( "sling" ) # Move to and u…" at bounding box center [429, 109] width 151 height 186
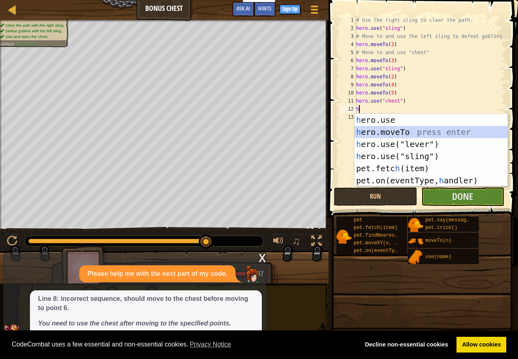
click at [387, 131] on div "h ero.use press enter h ero.moveTo press enter h ero.use("lever") press enter h…" at bounding box center [430, 162] width 153 height 97
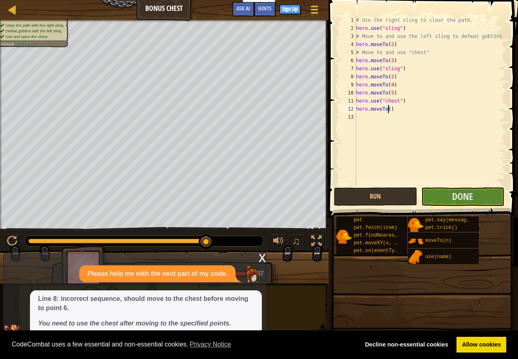
scroll to position [4, 2]
type textarea "hero.moveTo(6)"
click at [461, 197] on span "Done" at bounding box center [462, 196] width 21 height 13
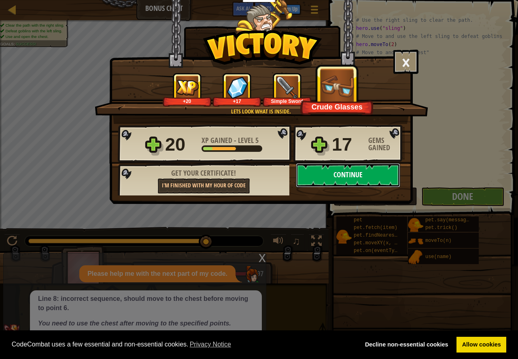
click at [362, 171] on button "Continue" at bounding box center [348, 175] width 104 height 24
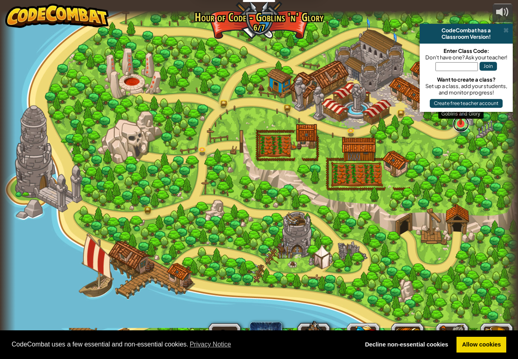
click at [455, 127] on link at bounding box center [460, 124] width 16 height 16
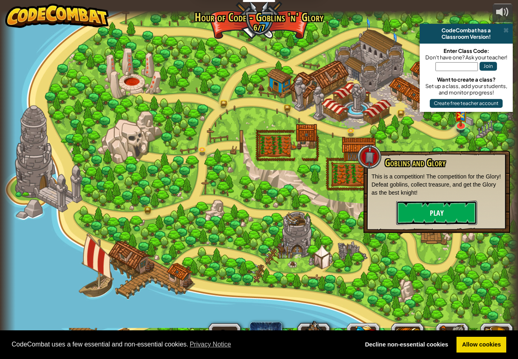
click at [435, 213] on button "Play" at bounding box center [436, 213] width 81 height 24
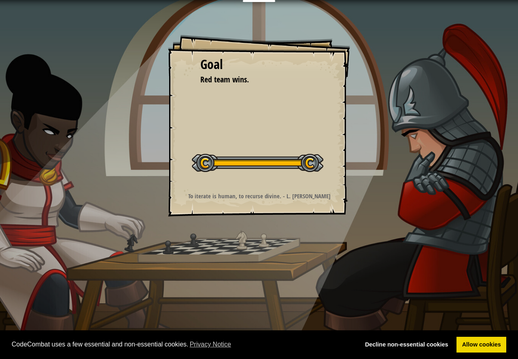
click at [317, 100] on div "Goal Red team wins. Start Level Error loading from server. Try refreshing the p…" at bounding box center [259, 126] width 182 height 182
